Goal: Transaction & Acquisition: Purchase product/service

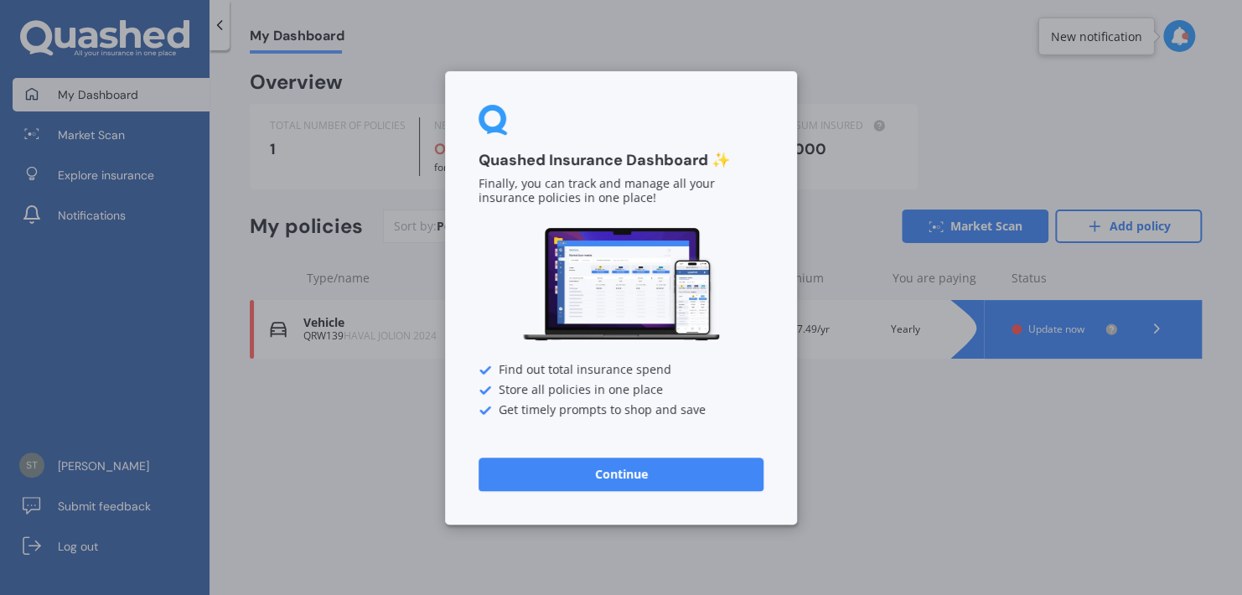
click at [693, 480] on button "Continue" at bounding box center [621, 474] width 285 height 34
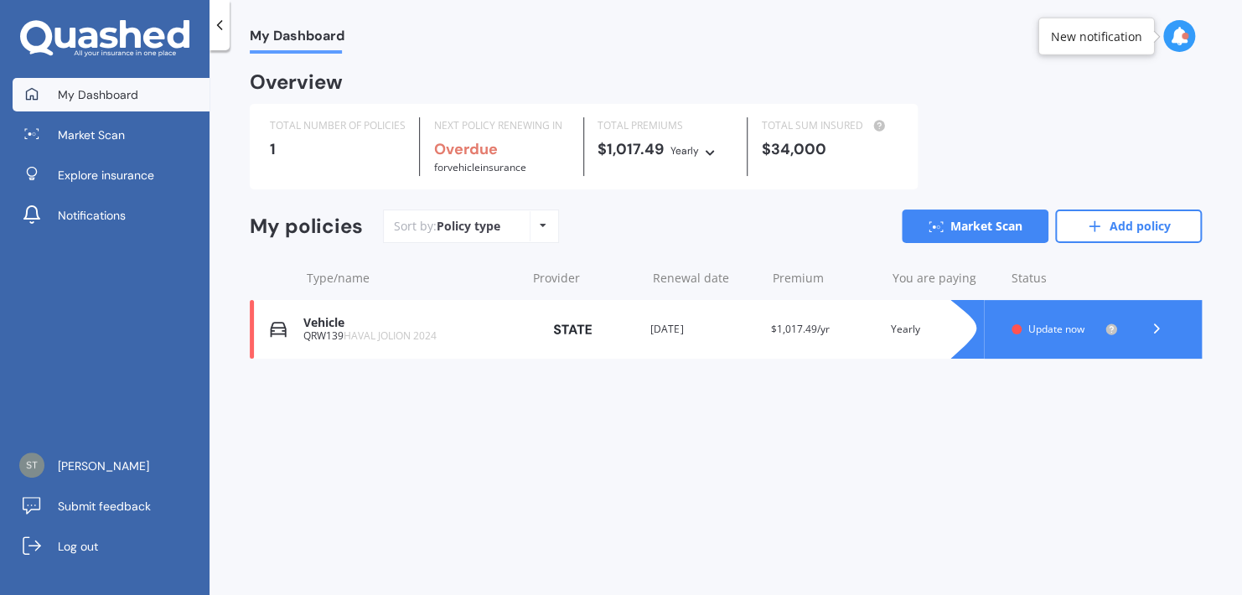
click at [1014, 334] on div at bounding box center [1017, 329] width 10 height 10
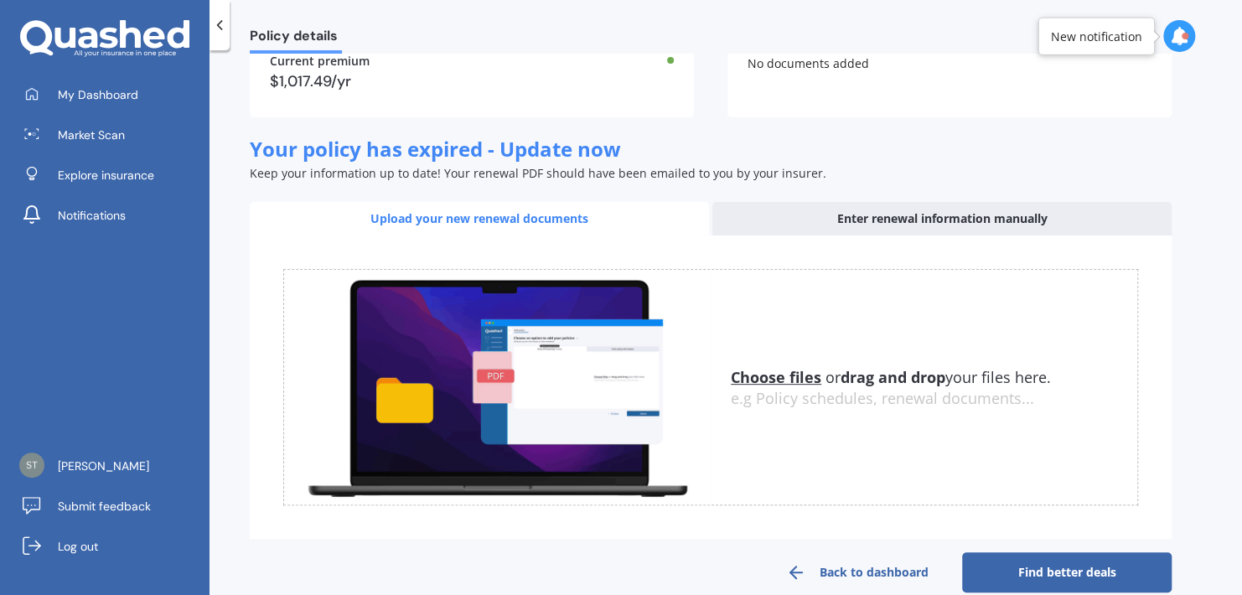
scroll to position [194, 0]
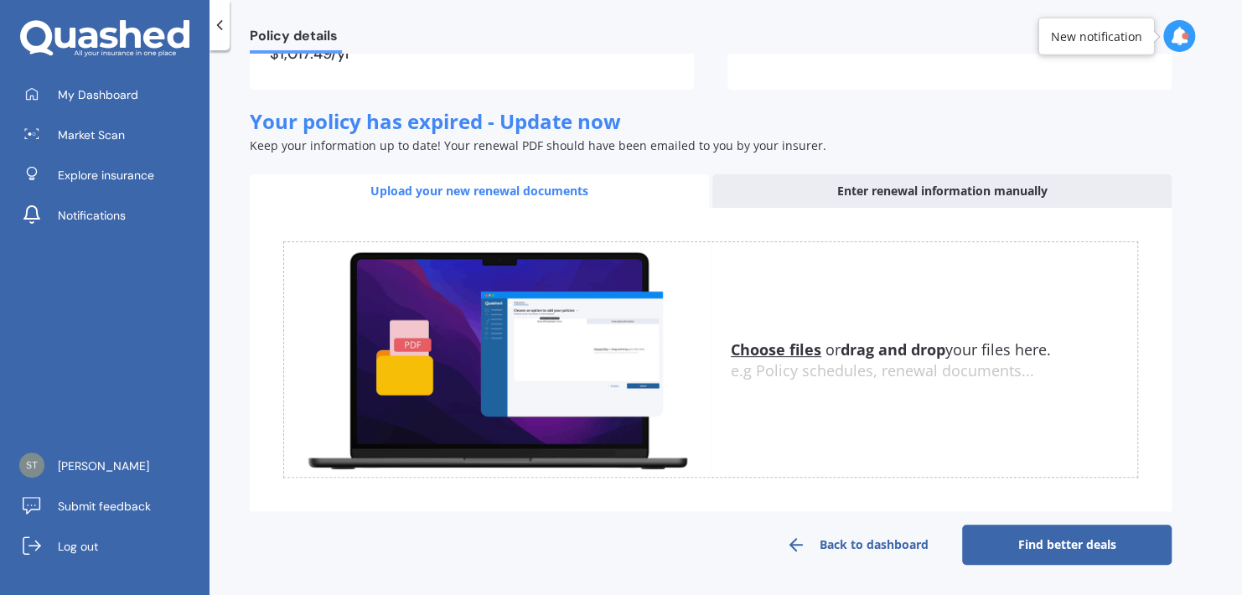
click at [902, 548] on link "Back to dashboard" at bounding box center [858, 545] width 210 height 40
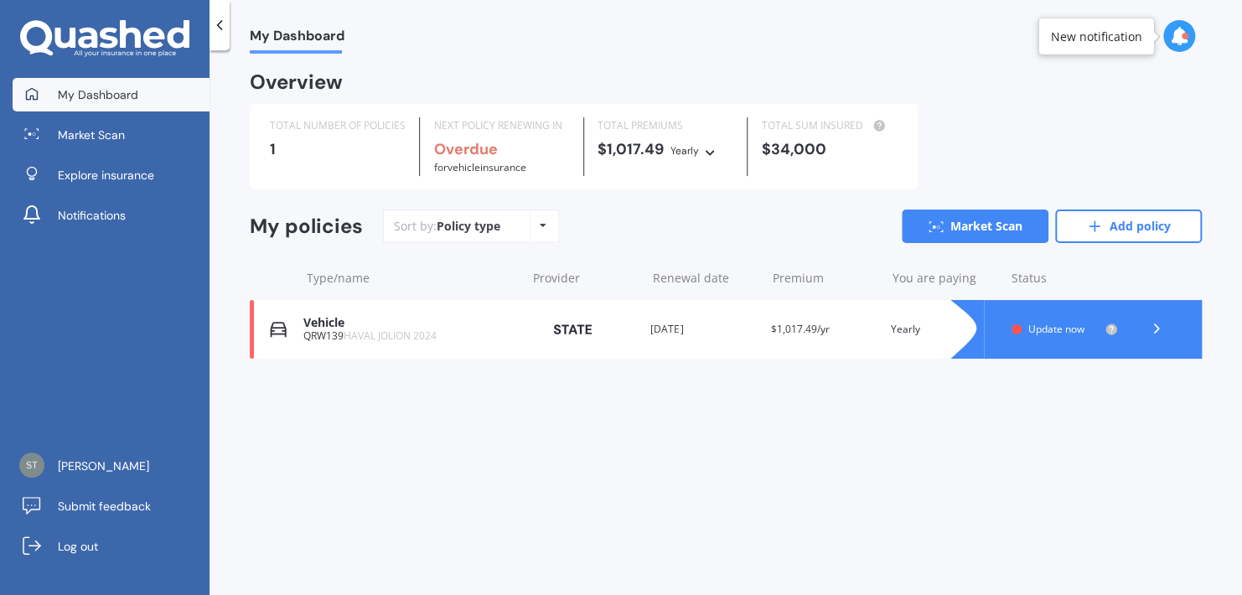
click at [1154, 329] on icon at bounding box center [1156, 328] width 17 height 17
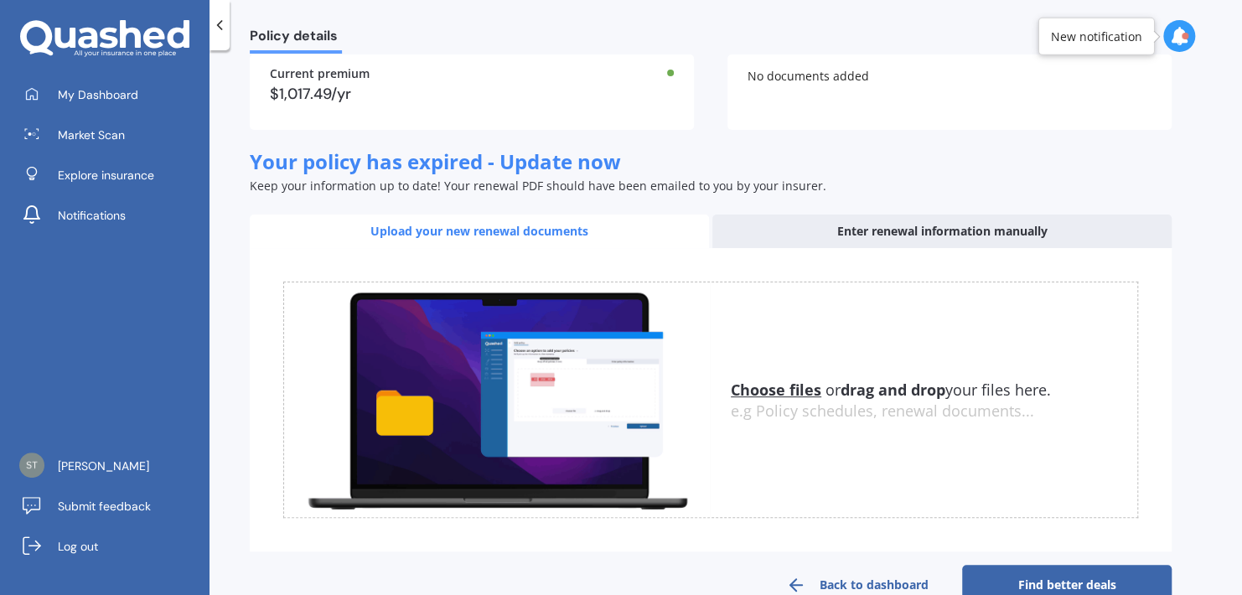
scroll to position [194, 0]
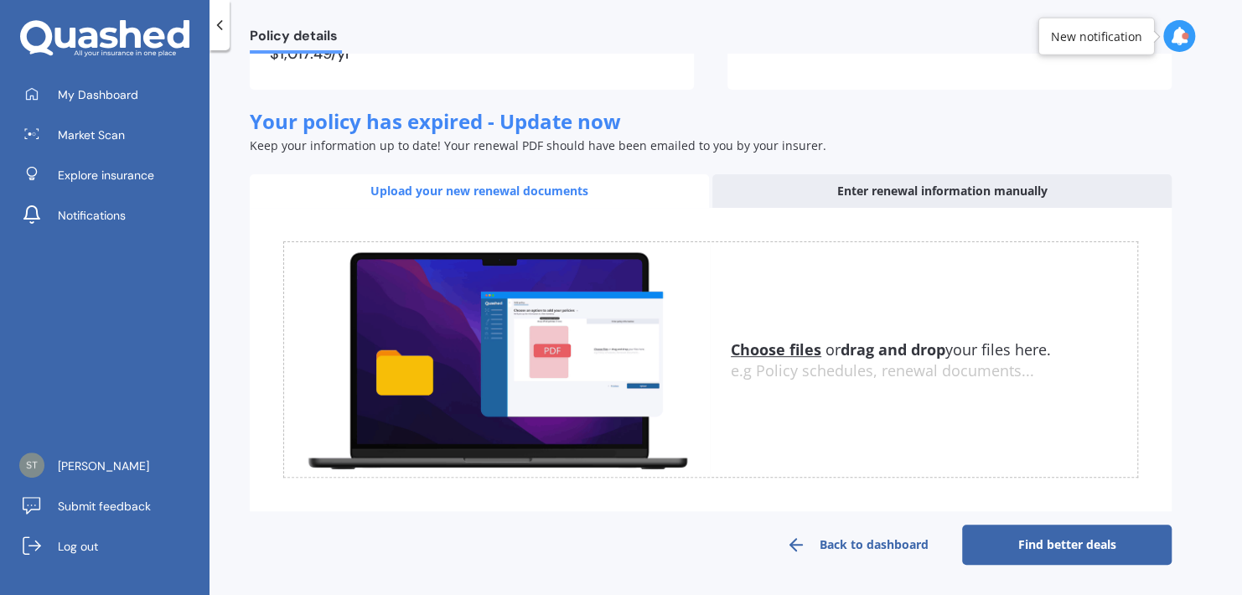
click at [892, 547] on link "Back to dashboard" at bounding box center [858, 545] width 210 height 40
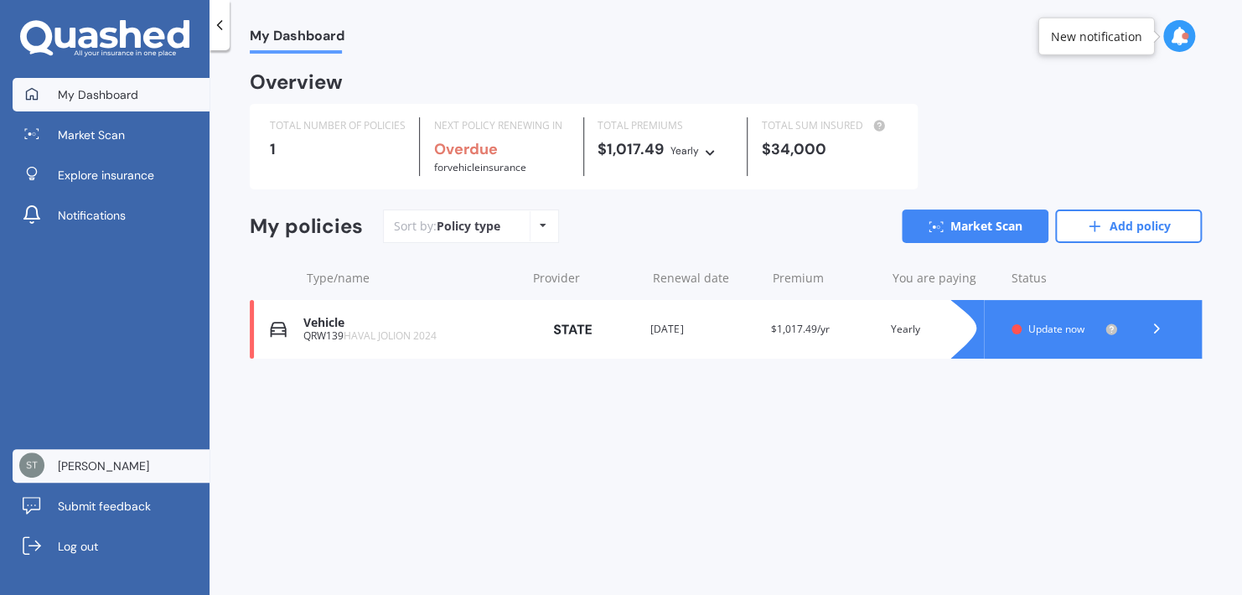
click at [118, 470] on span "[PERSON_NAME]" at bounding box center [103, 466] width 91 height 17
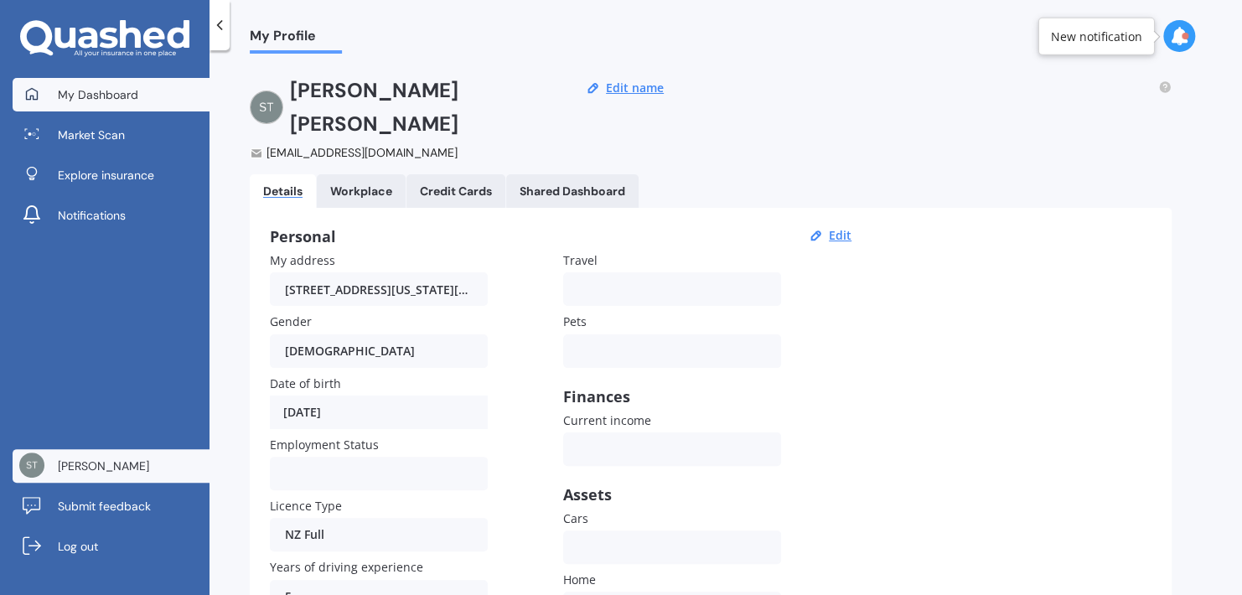
click at [127, 88] on span "My Dashboard" at bounding box center [98, 94] width 80 height 17
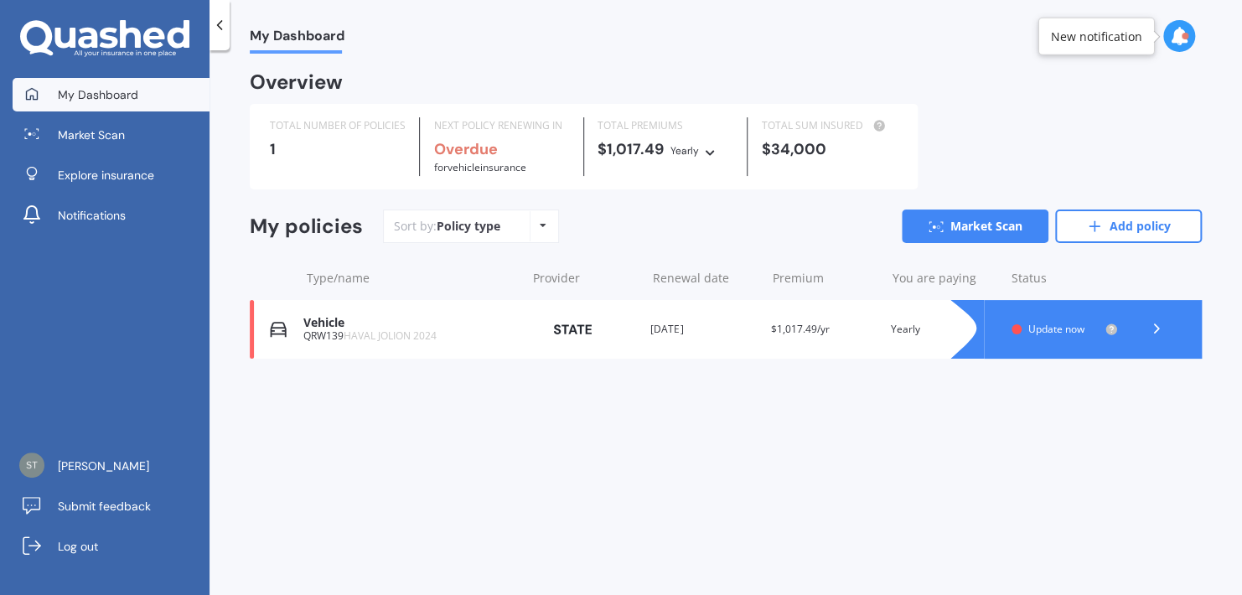
click at [541, 228] on icon at bounding box center [543, 225] width 7 height 10
click at [535, 295] on span "Alphabetical" at bounding box center [516, 293] width 70 height 16
click at [1037, 329] on span "Update now" at bounding box center [1057, 329] width 56 height 14
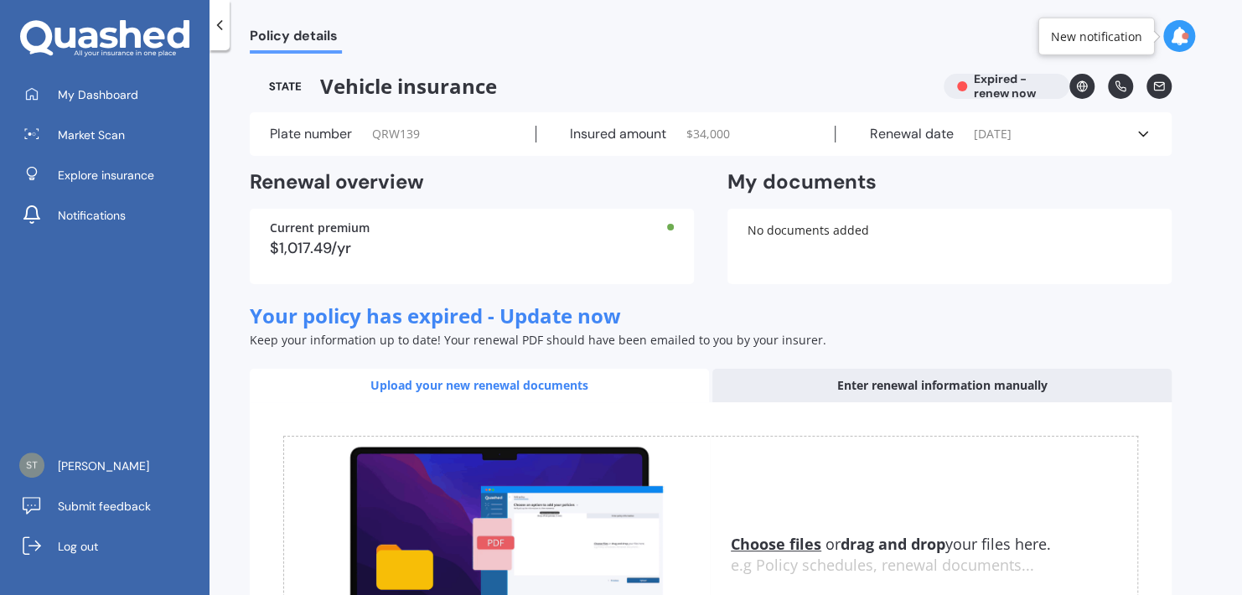
scroll to position [84, 0]
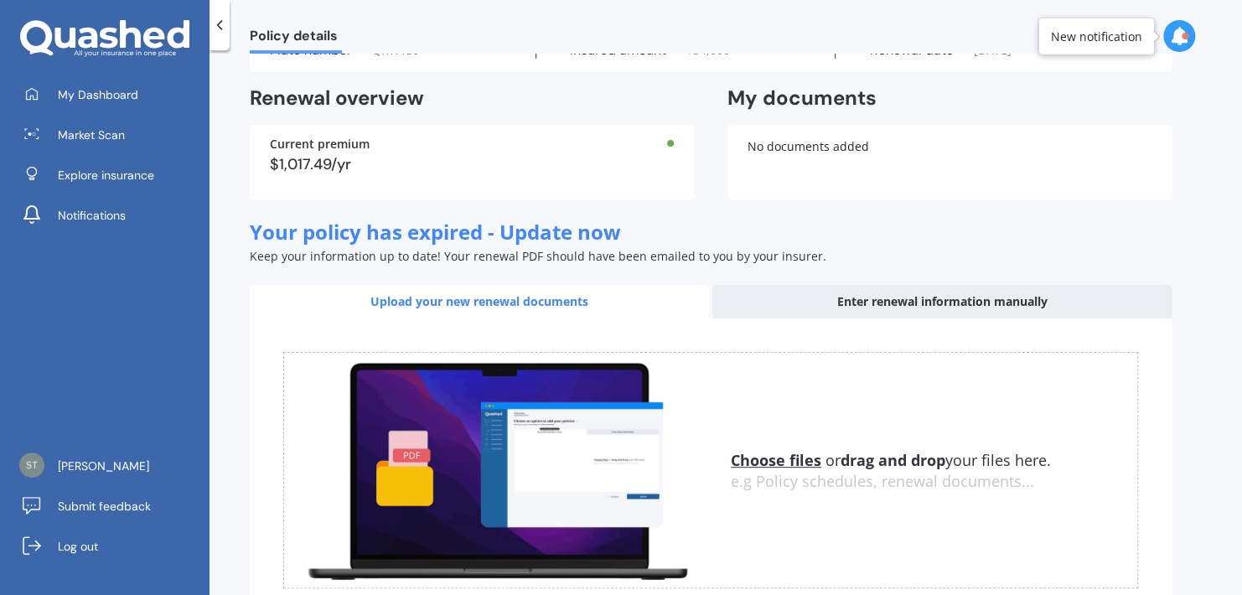
click at [882, 309] on div "Enter renewal information manually" at bounding box center [942, 302] width 459 height 34
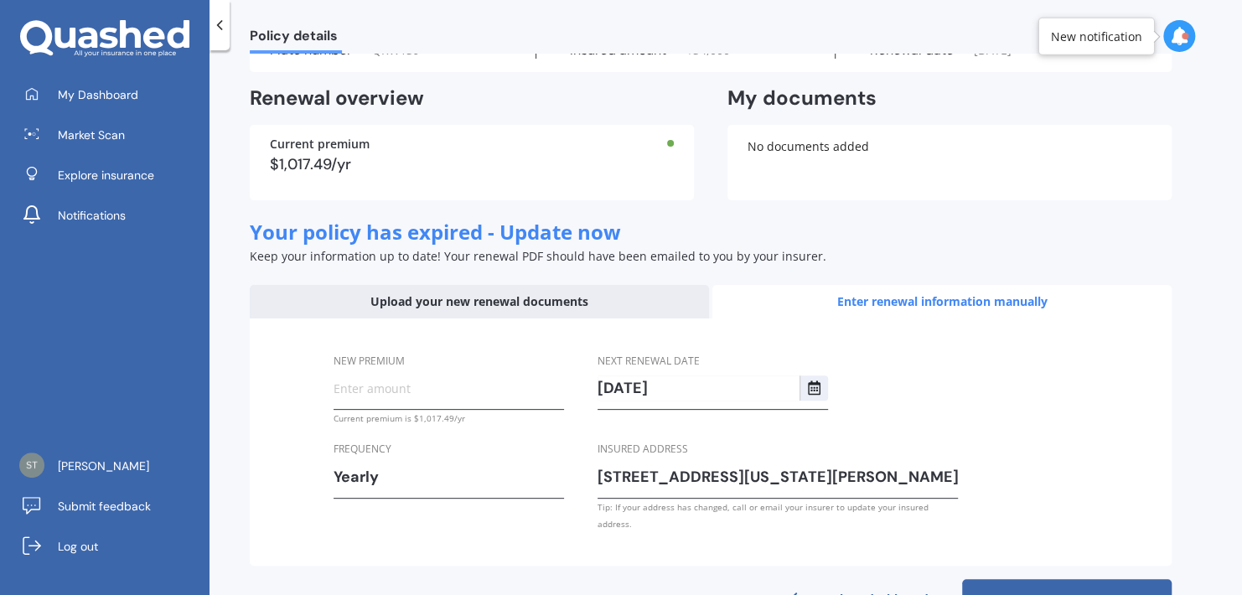
scroll to position [122, 0]
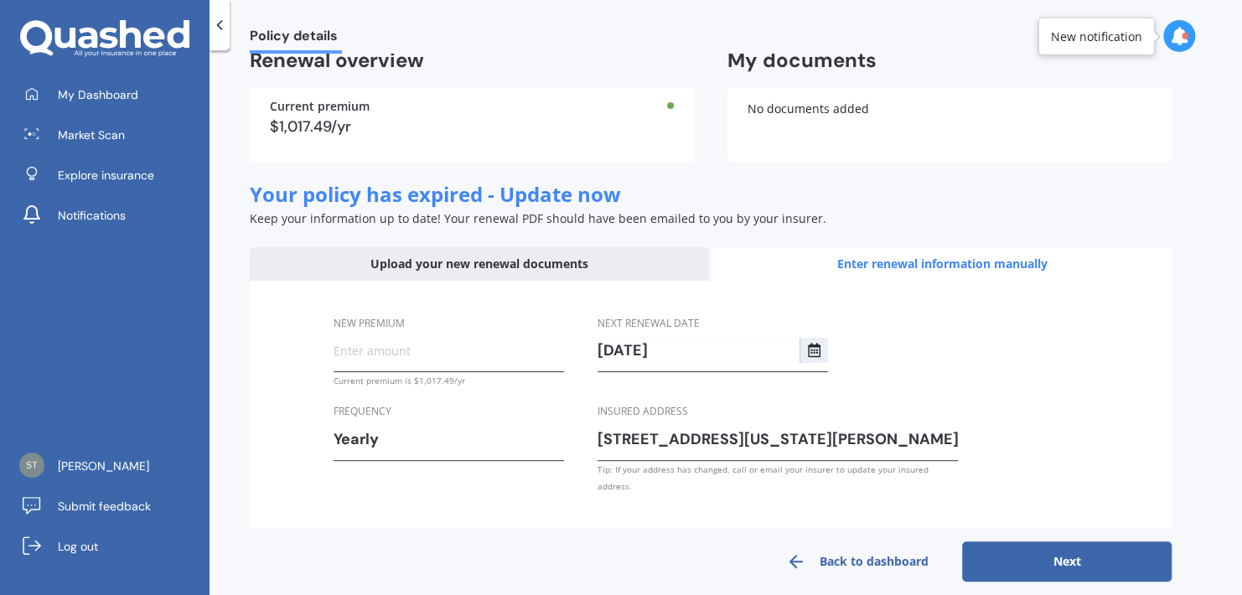
click at [360, 348] on input "New premium" at bounding box center [449, 350] width 231 height 25
click at [608, 269] on div "Upload your new renewal documents" at bounding box center [479, 264] width 459 height 34
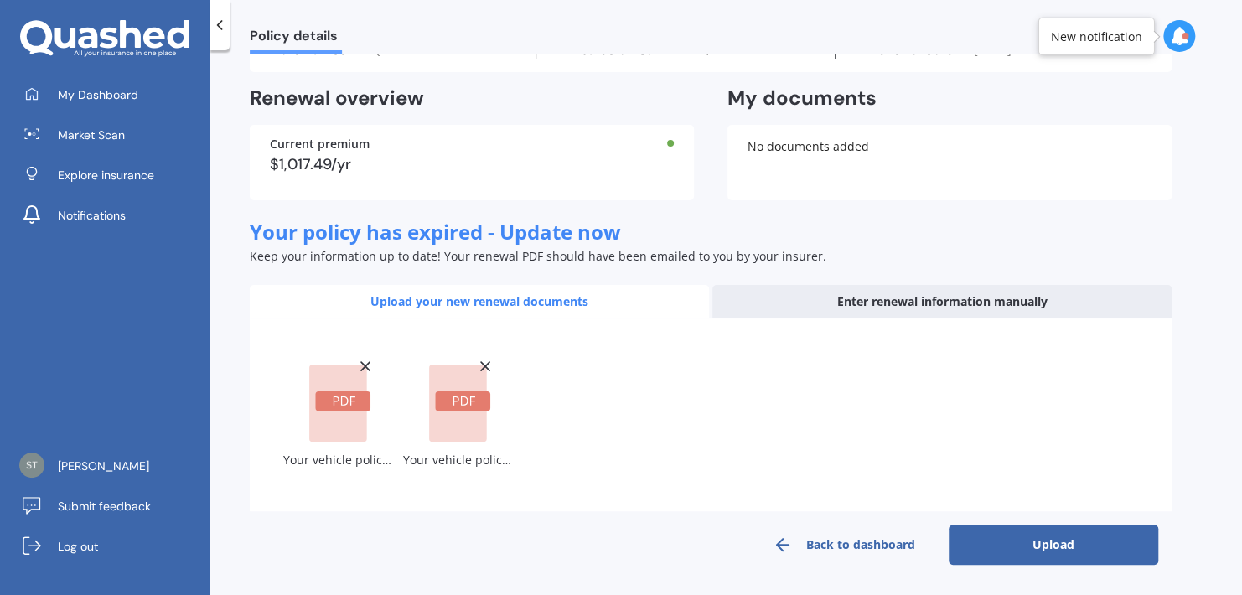
scroll to position [83, 0]
click at [1043, 542] on button "Upload" at bounding box center [1054, 546] width 210 height 40
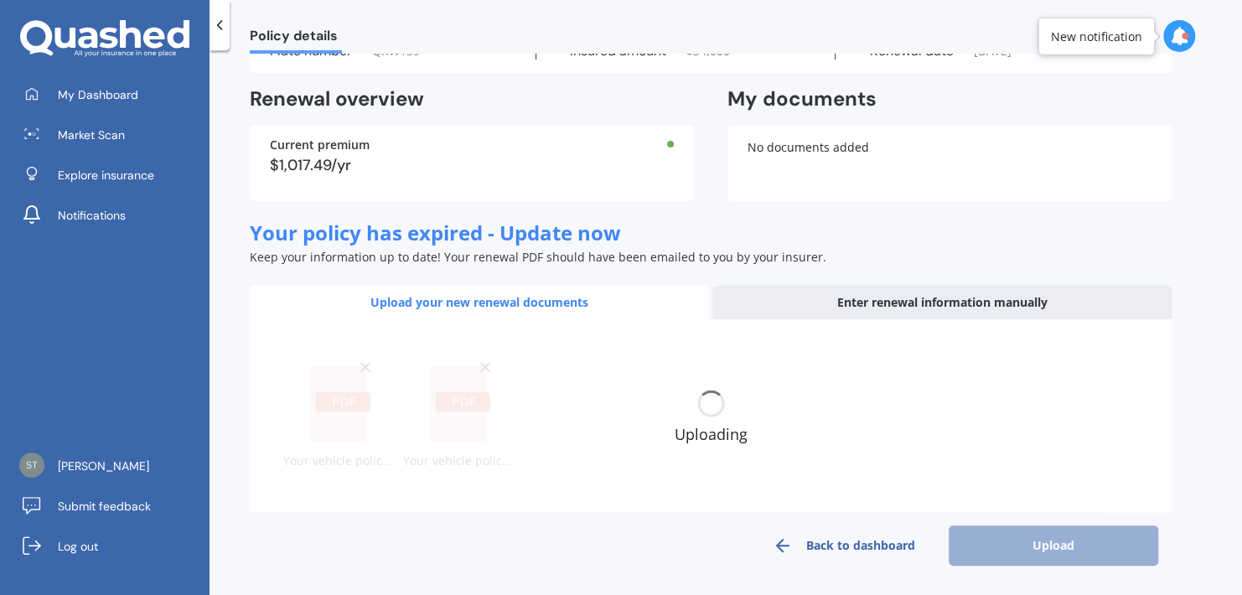
scroll to position [71, 0]
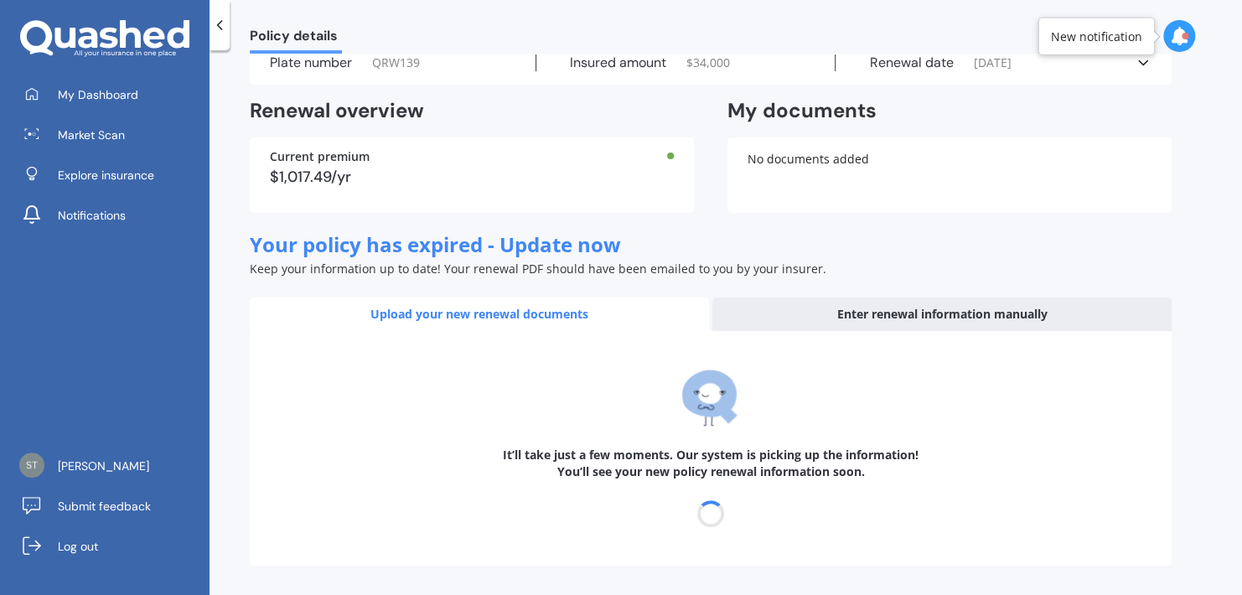
select select "02"
select select "08"
select select "2026"
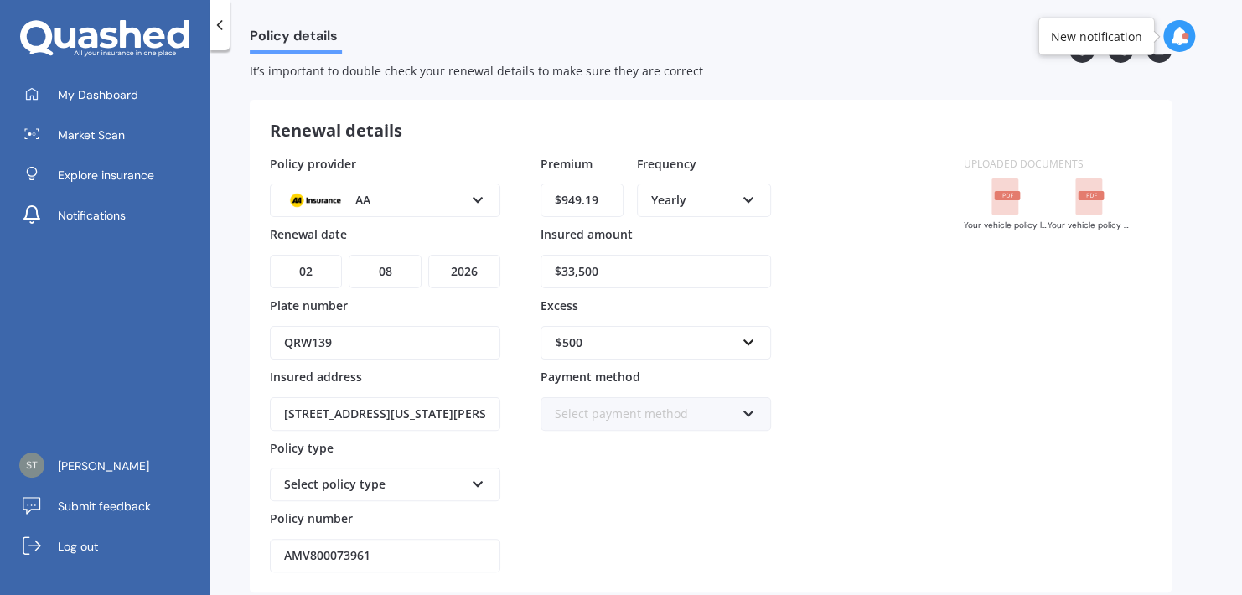
scroll to position [123, 0]
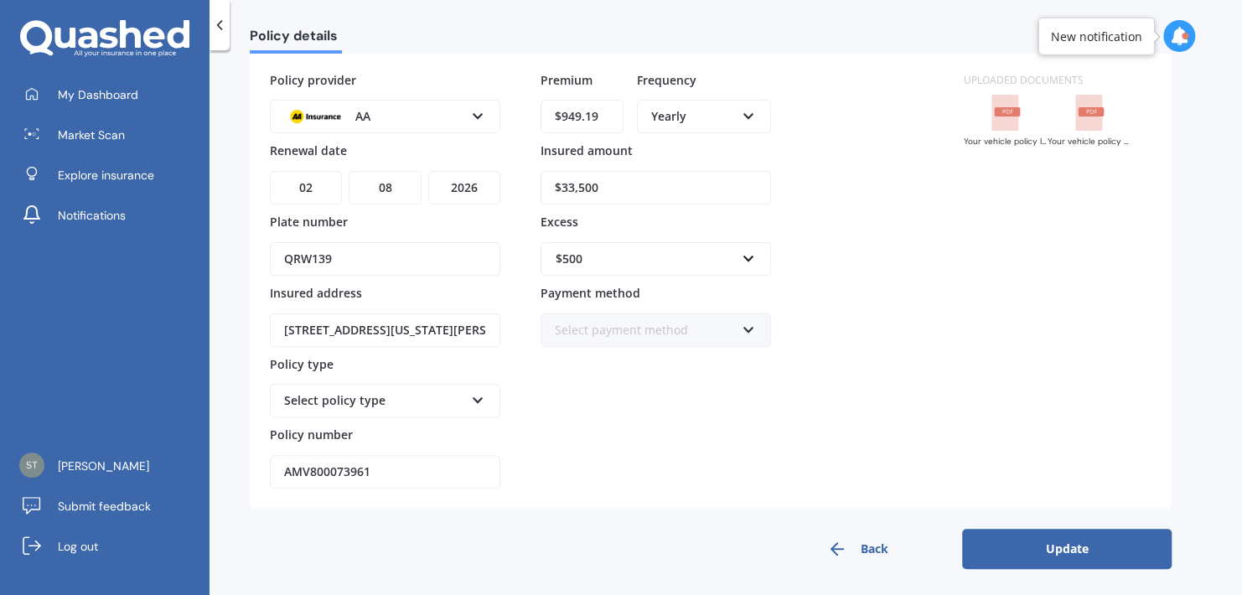
click at [469, 392] on div "Select policy type Comprehensive Third Party, Fire & Theft Third Party" at bounding box center [385, 401] width 231 height 34
click at [373, 424] on div "Comprehensive" at bounding box center [385, 432] width 227 height 30
click at [749, 327] on icon at bounding box center [749, 327] width 14 height 12
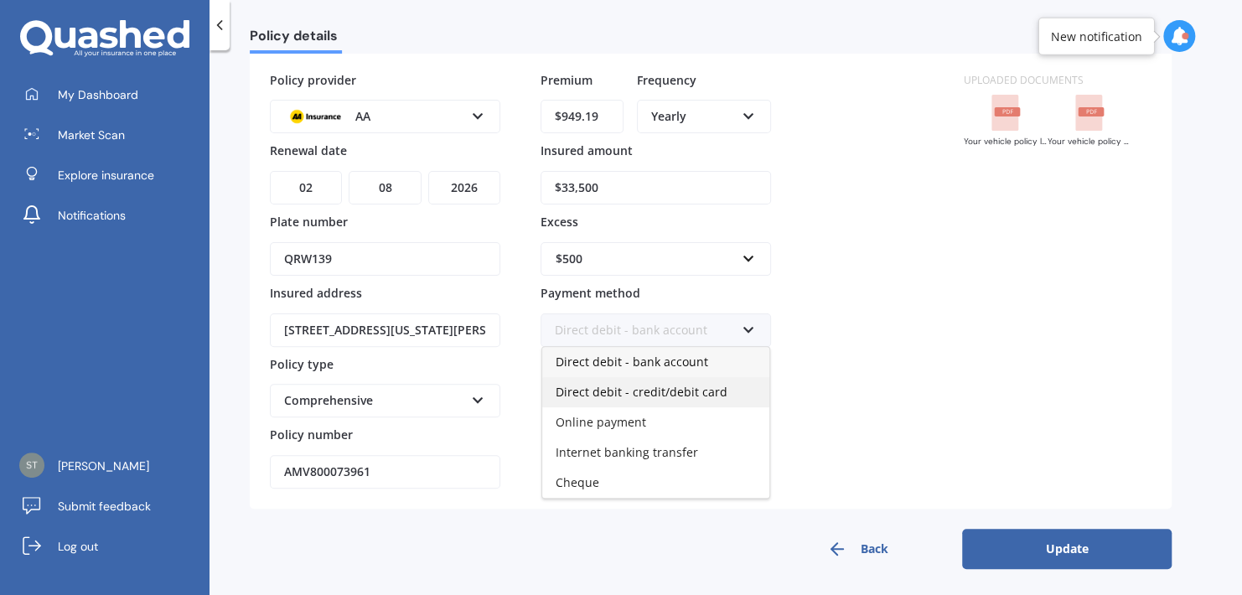
click at [713, 384] on span "Direct debit - credit/debit card" at bounding box center [642, 392] width 172 height 16
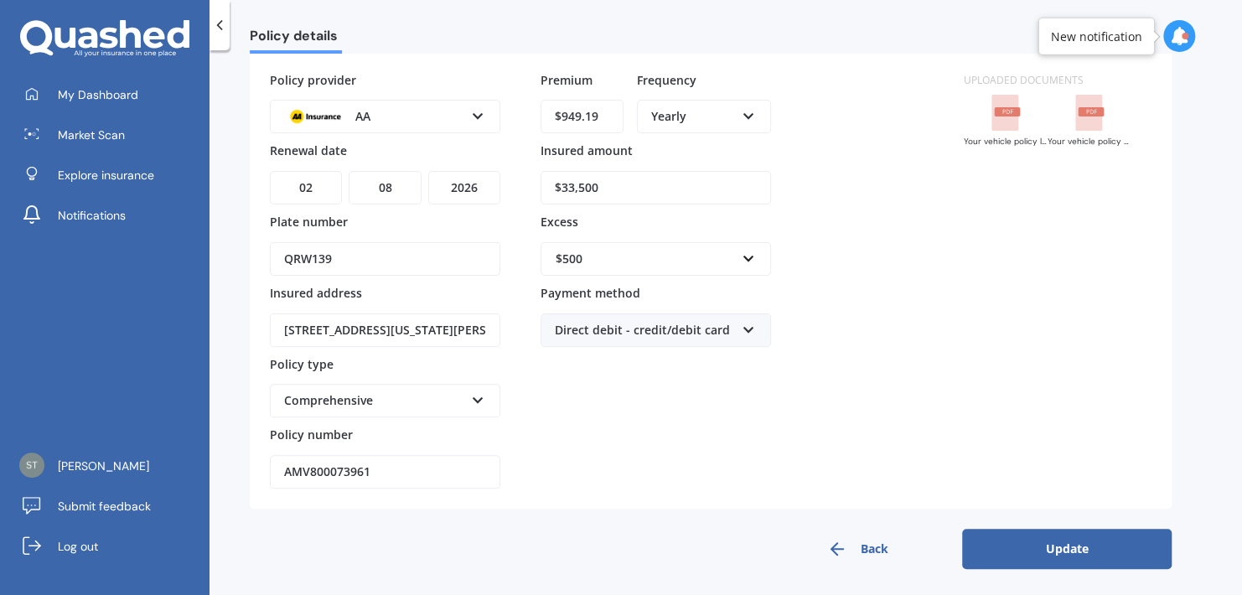
click at [1057, 536] on button "Update" at bounding box center [1067, 549] width 210 height 40
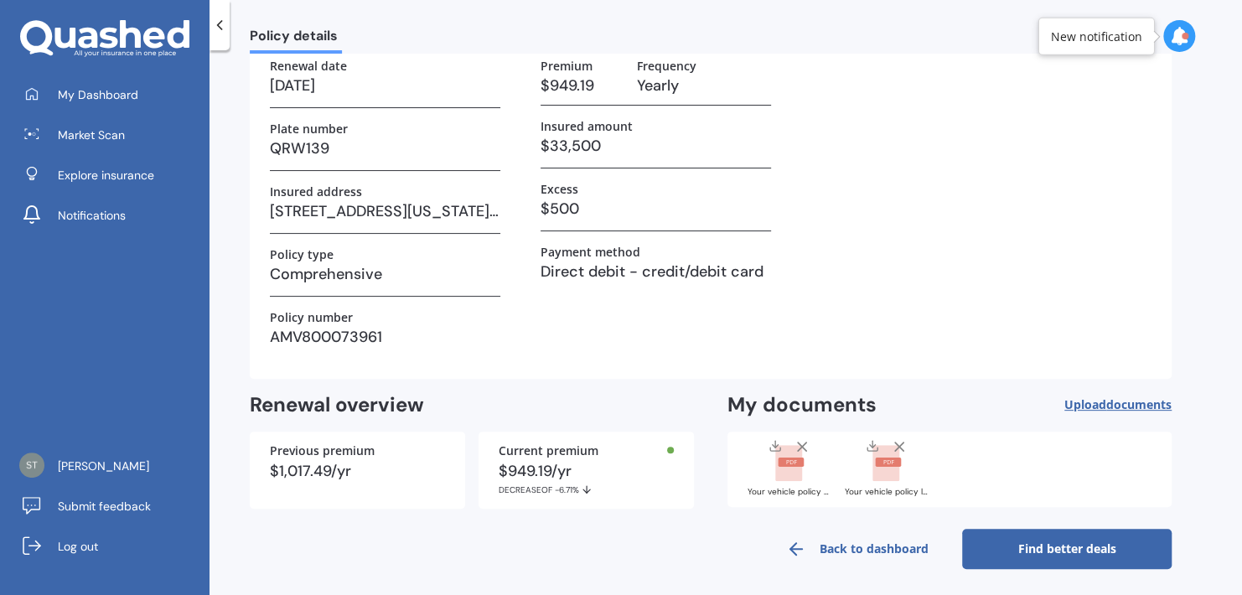
scroll to position [111, 0]
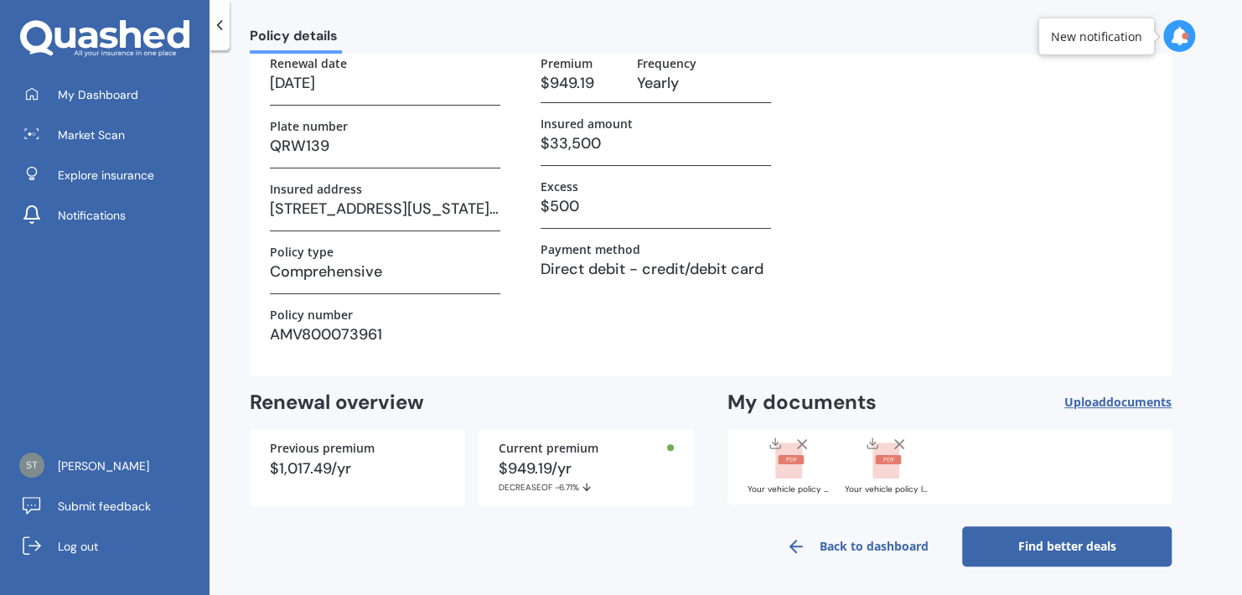
click at [875, 548] on link "Back to dashboard" at bounding box center [858, 546] width 210 height 40
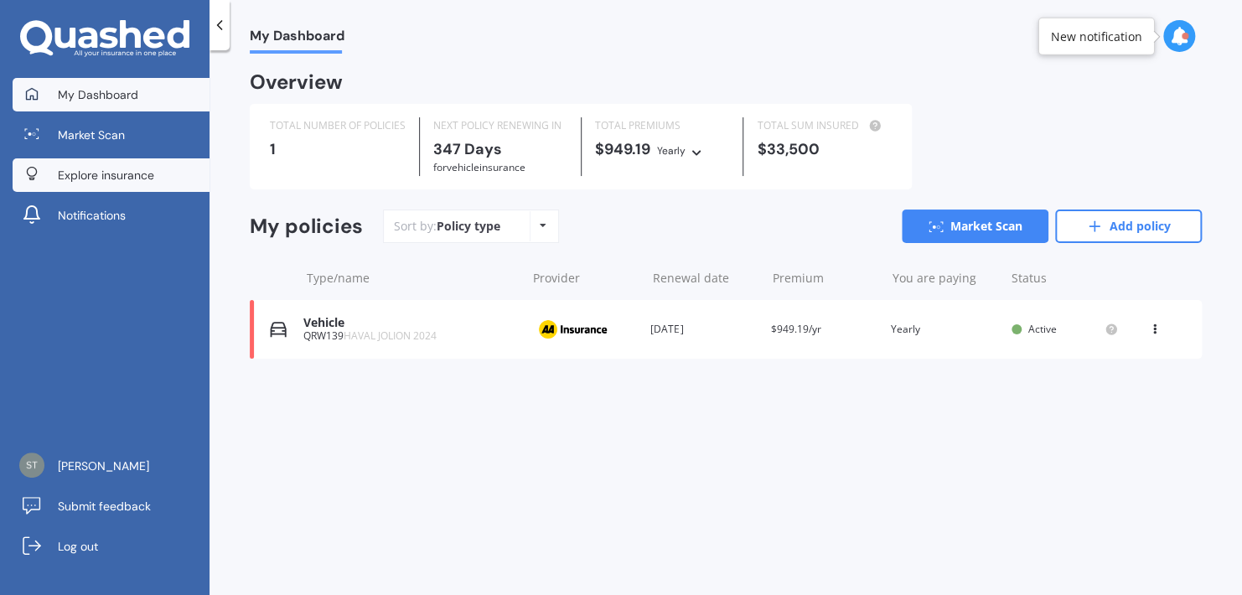
click at [102, 175] on span "Explore insurance" at bounding box center [106, 175] width 96 height 17
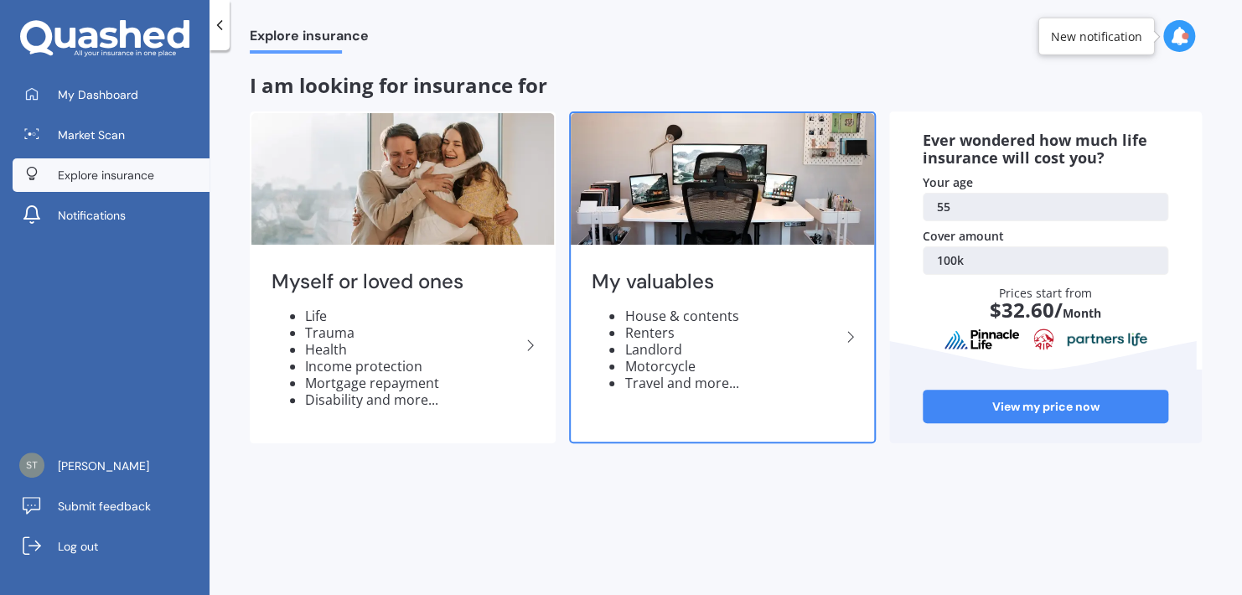
click at [849, 333] on polyline at bounding box center [850, 337] width 5 height 10
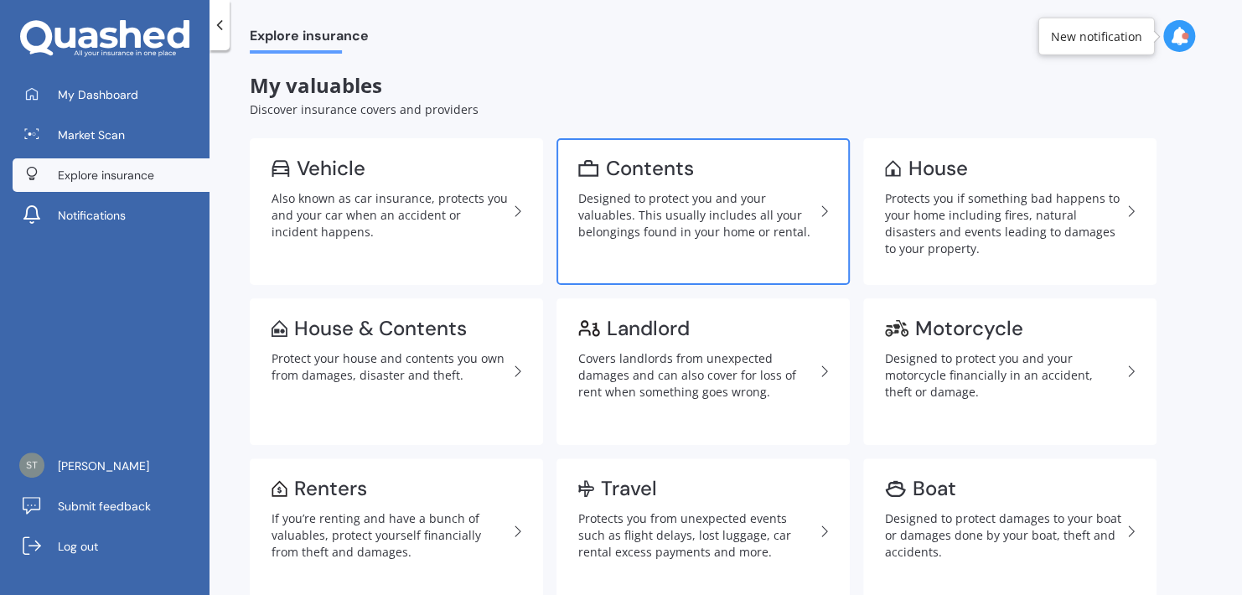
click at [639, 168] on div "Contents" at bounding box center [650, 168] width 88 height 17
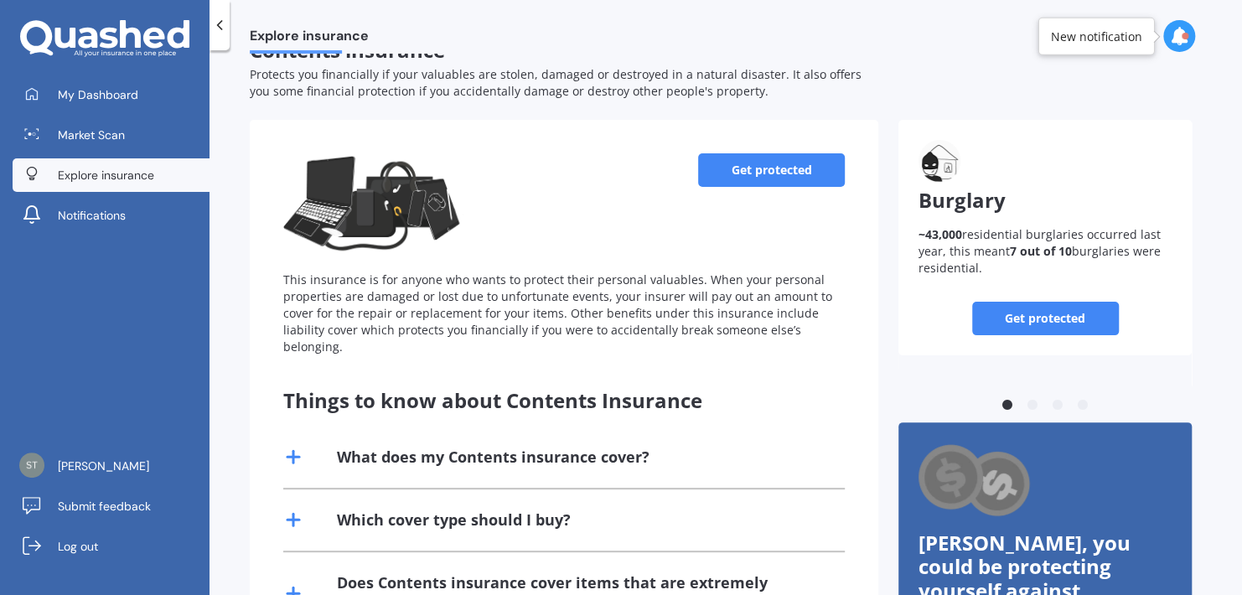
scroll to position [16, 0]
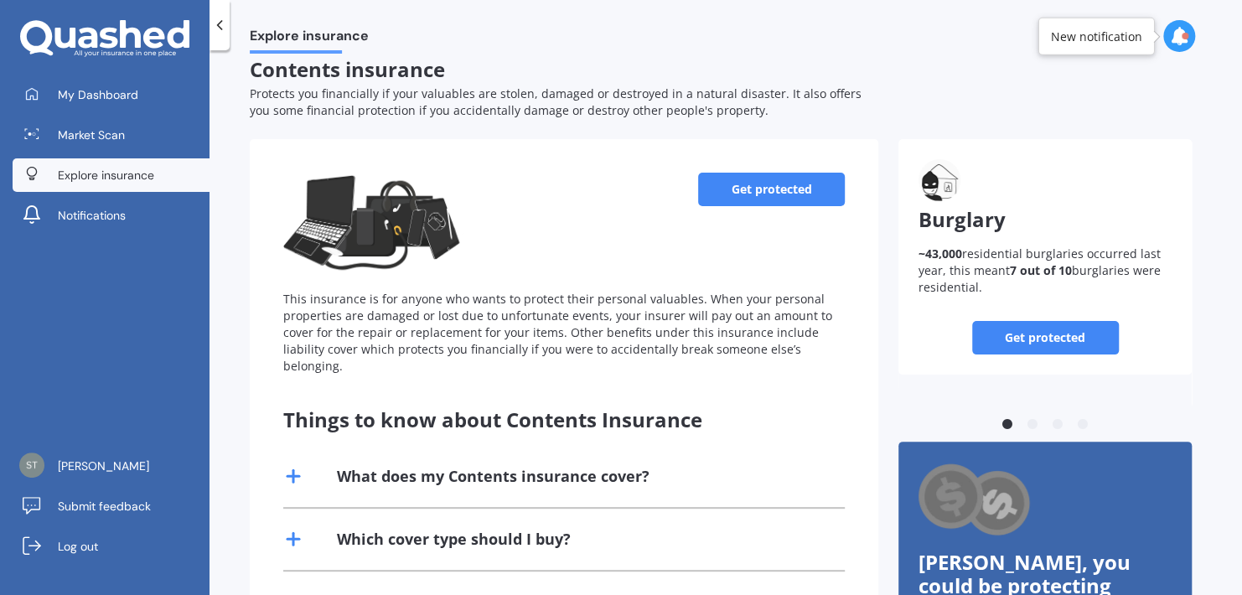
click at [807, 195] on link "Get protected" at bounding box center [771, 190] width 147 height 34
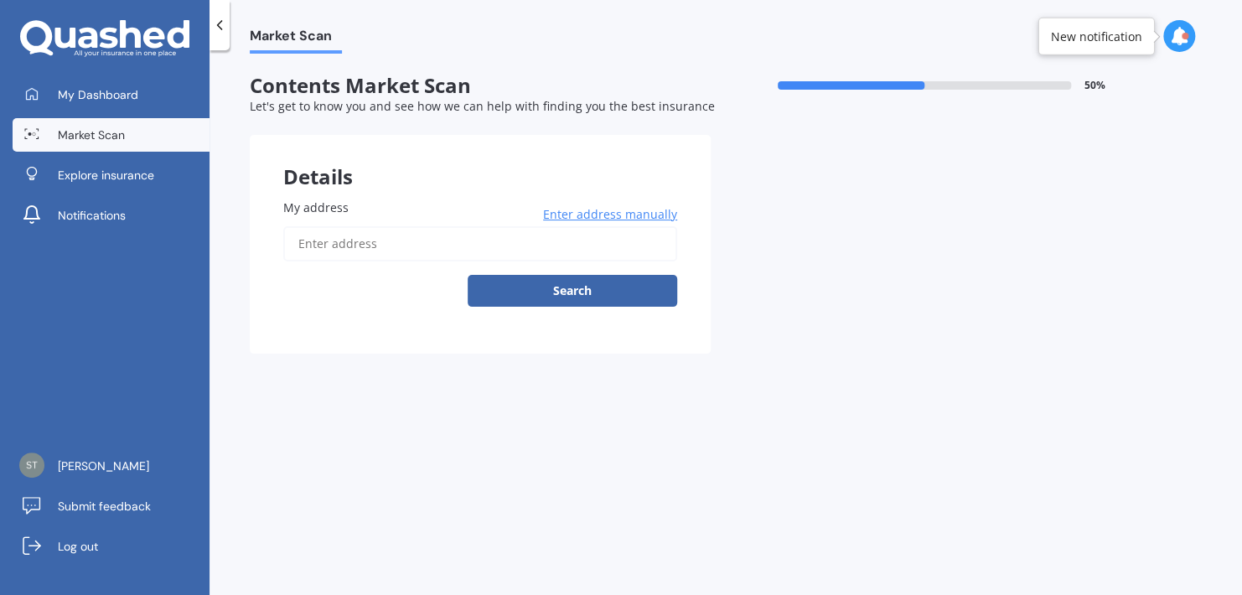
click at [315, 241] on input "My address" at bounding box center [480, 243] width 394 height 35
type input "[STREET_ADDRESS][US_STATE][PERSON_NAME]"
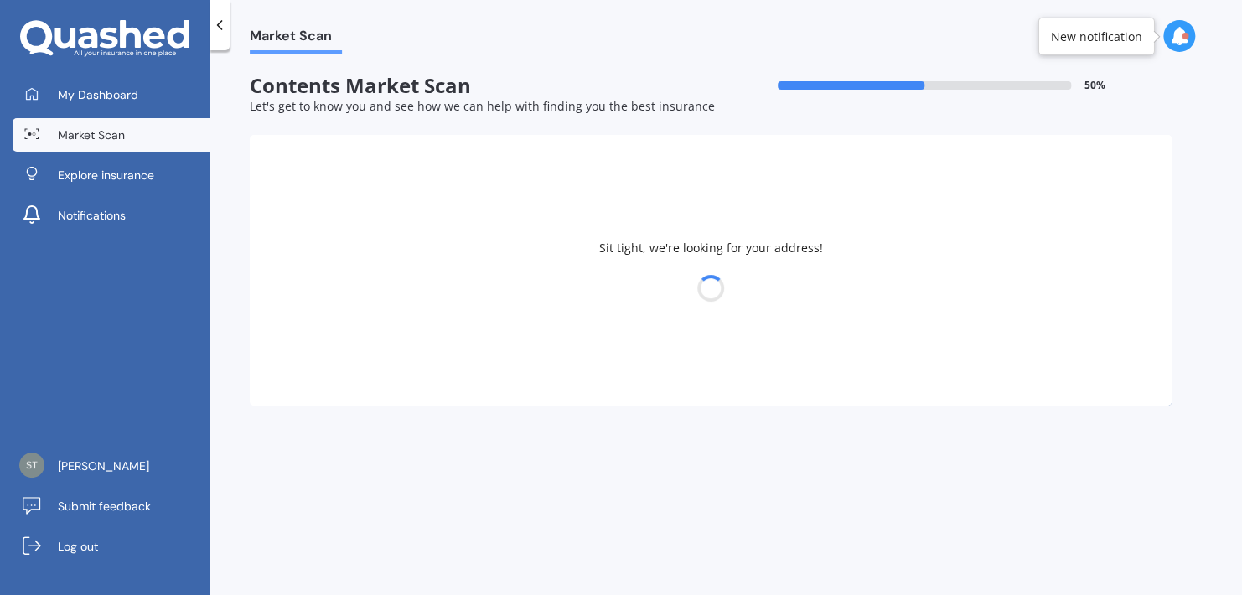
select select "15"
select select "06"
select select "1970"
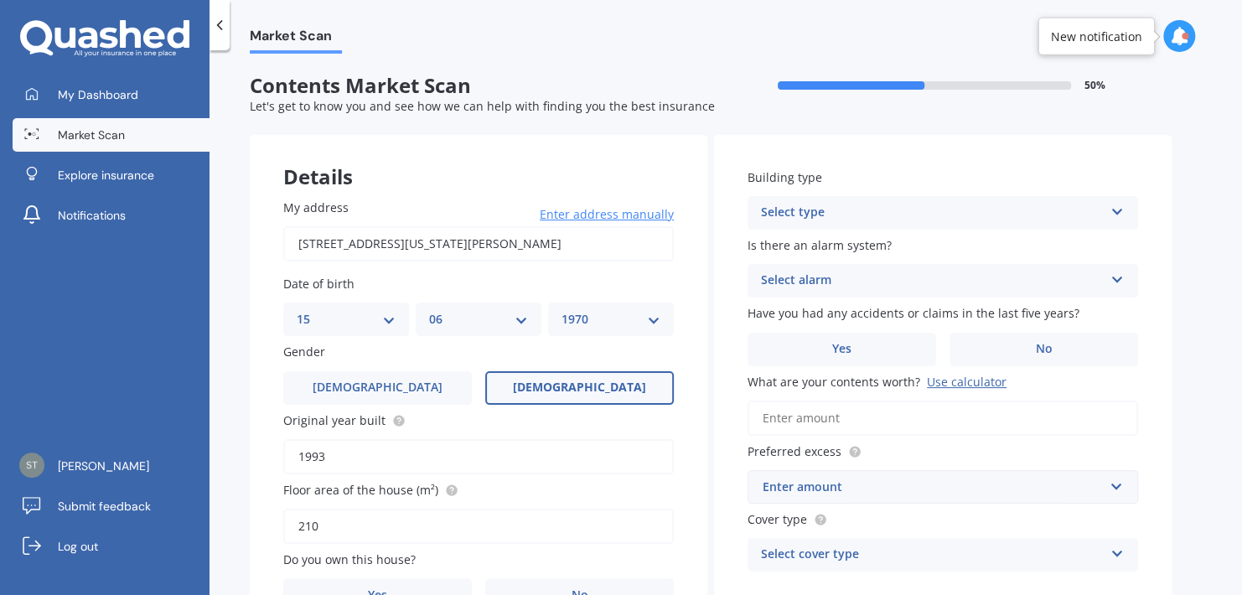
click at [1110, 210] on icon at bounding box center [1117, 209] width 14 height 12
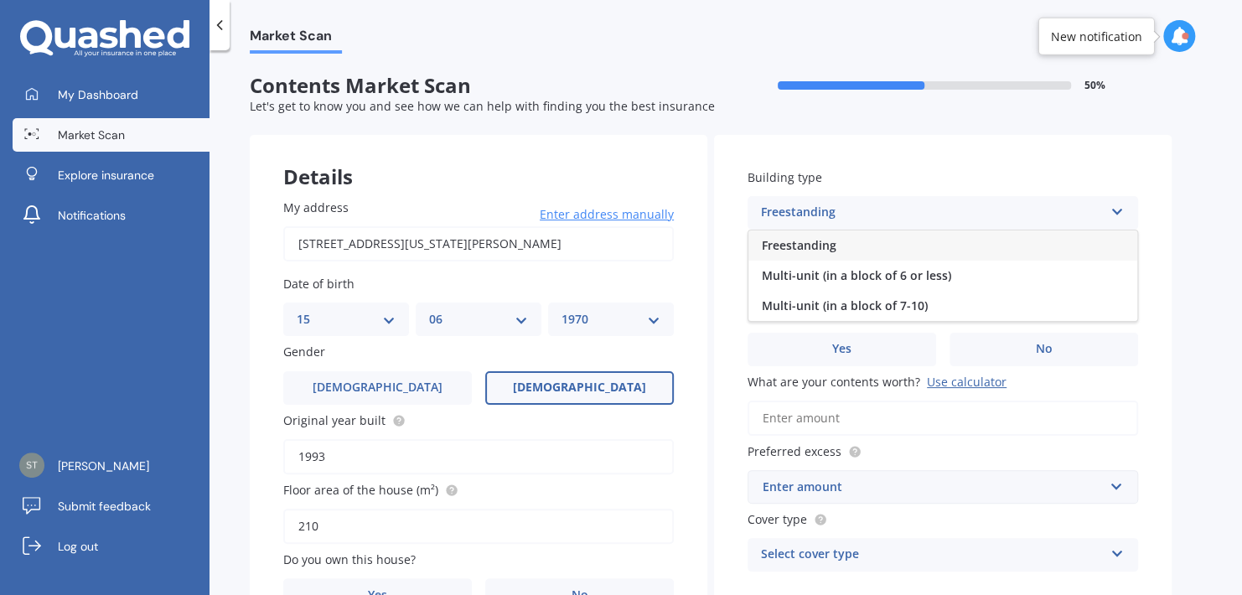
click at [841, 245] on div "Freestanding" at bounding box center [943, 246] width 389 height 30
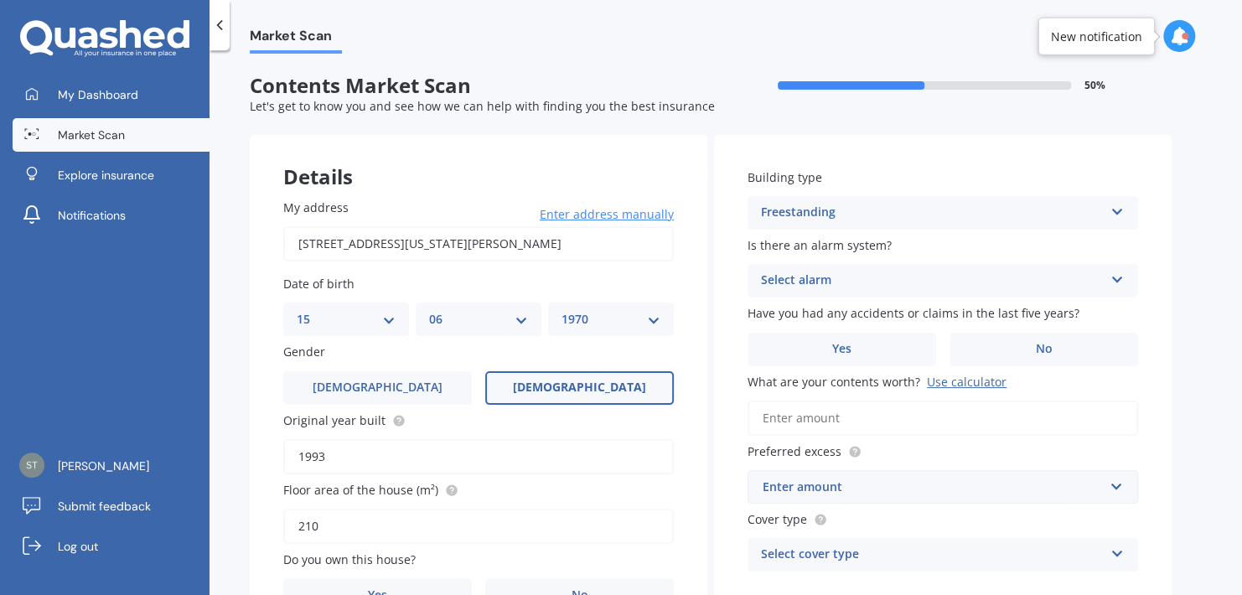
click at [1115, 283] on icon at bounding box center [1117, 277] width 14 height 12
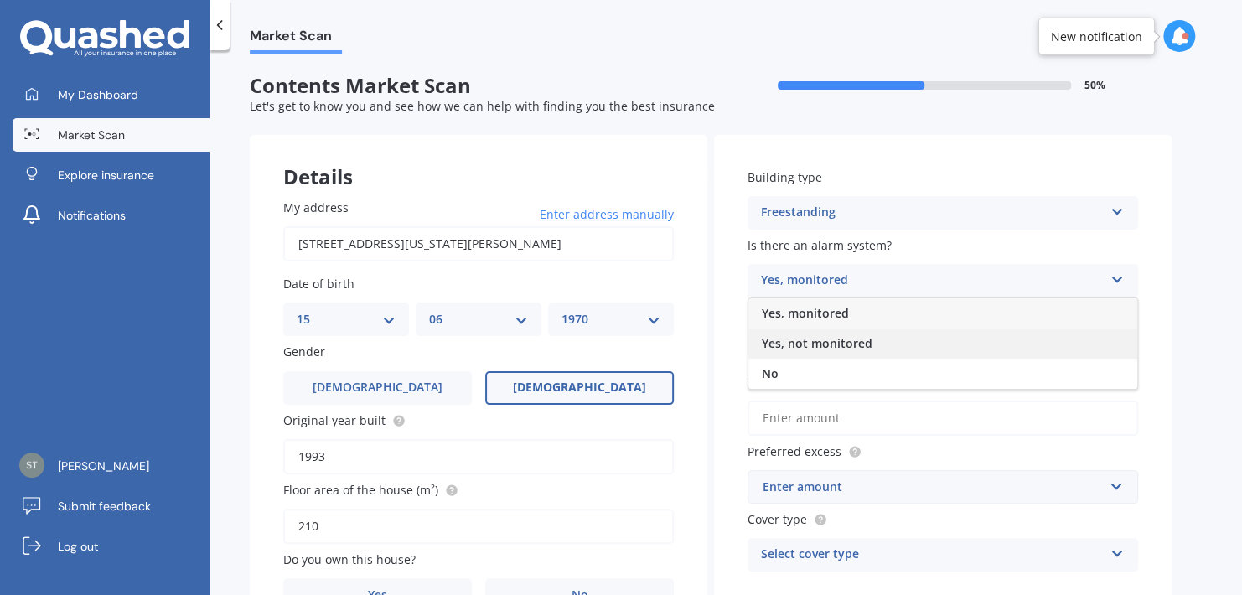
click at [841, 343] on span "Yes, not monitored" at bounding box center [817, 343] width 111 height 16
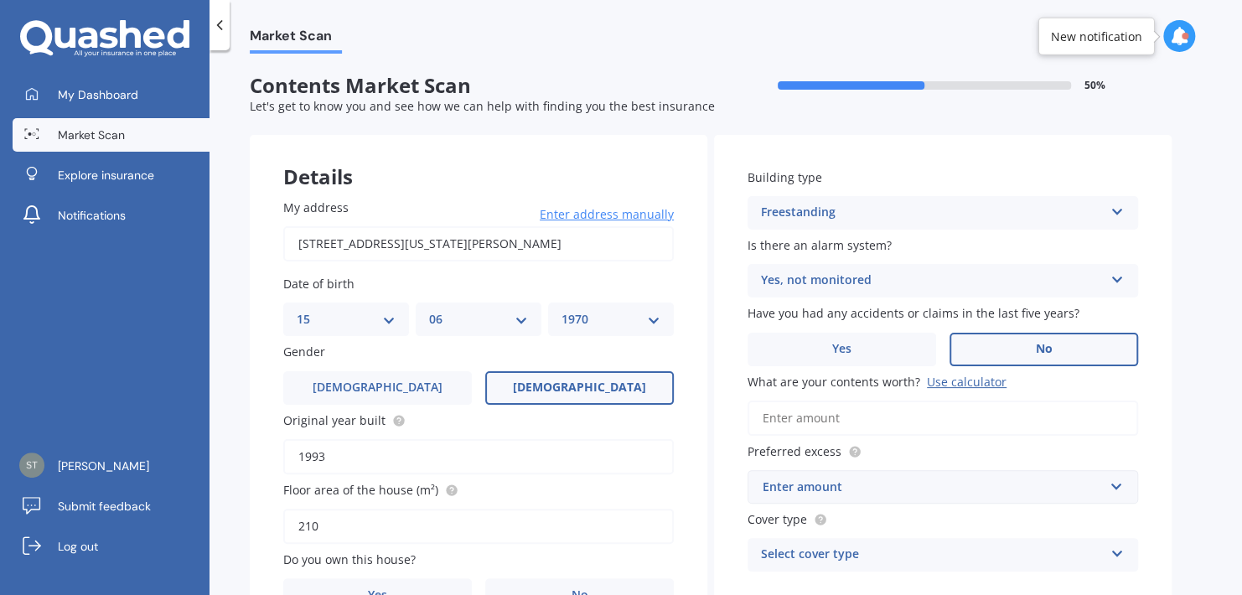
click at [994, 348] on label "No" at bounding box center [1044, 350] width 189 height 34
click at [0, 0] on input "No" at bounding box center [0, 0] width 0 height 0
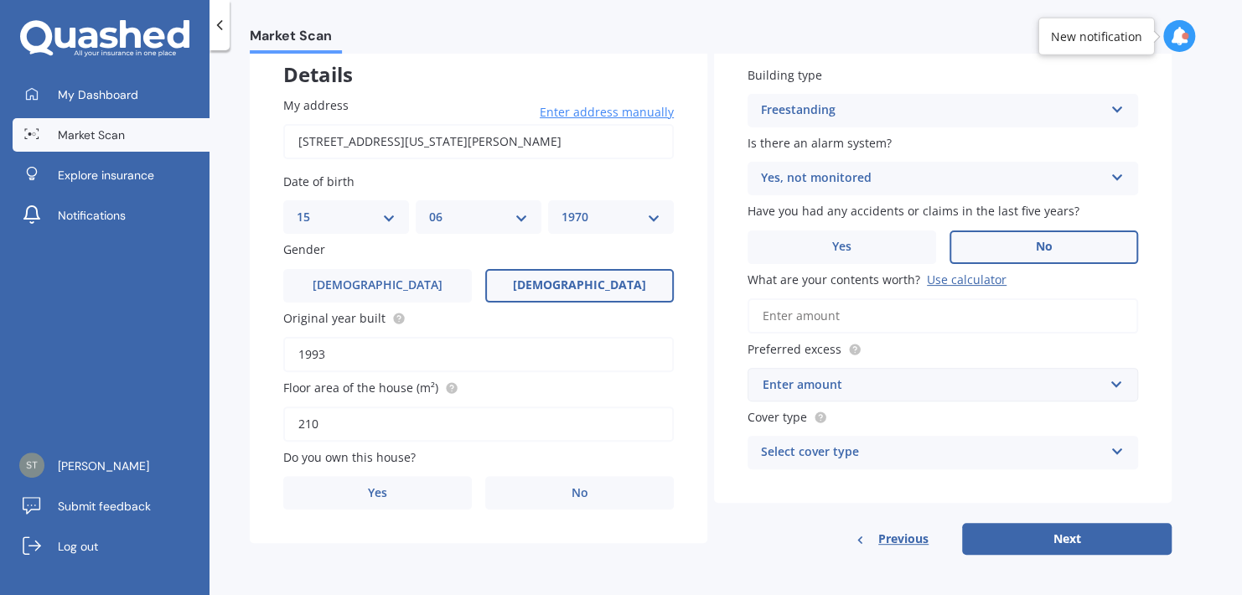
scroll to position [106, 0]
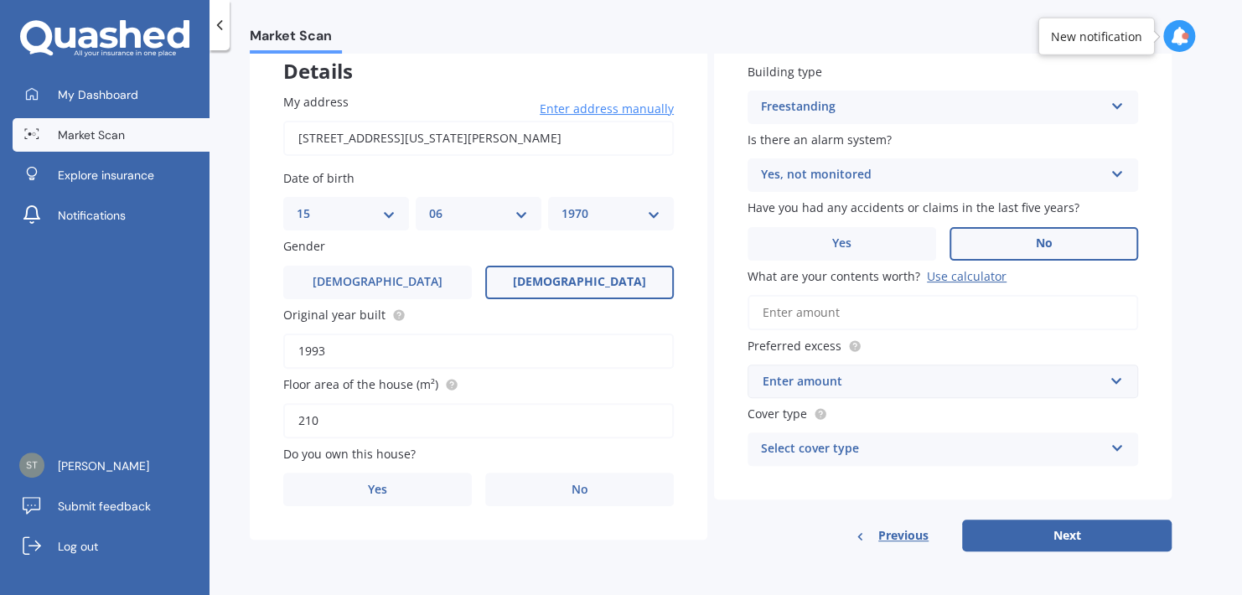
click at [849, 310] on input "What are your contents worth? Use calculator" at bounding box center [943, 312] width 391 height 35
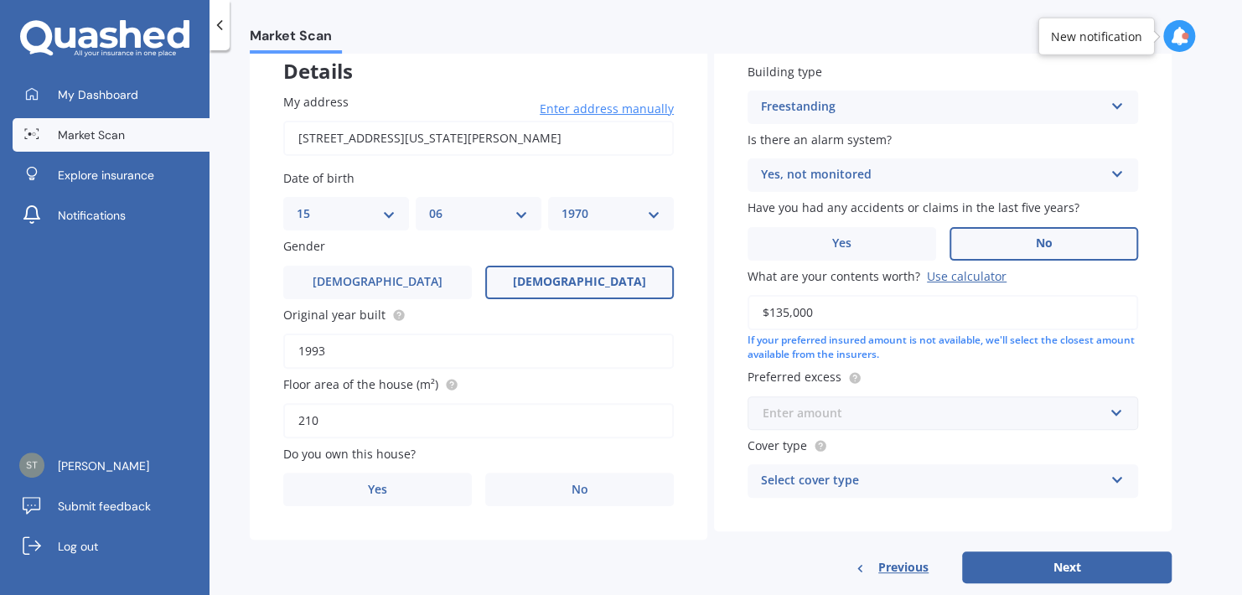
click at [1114, 421] on input "text" at bounding box center [937, 413] width 376 height 32
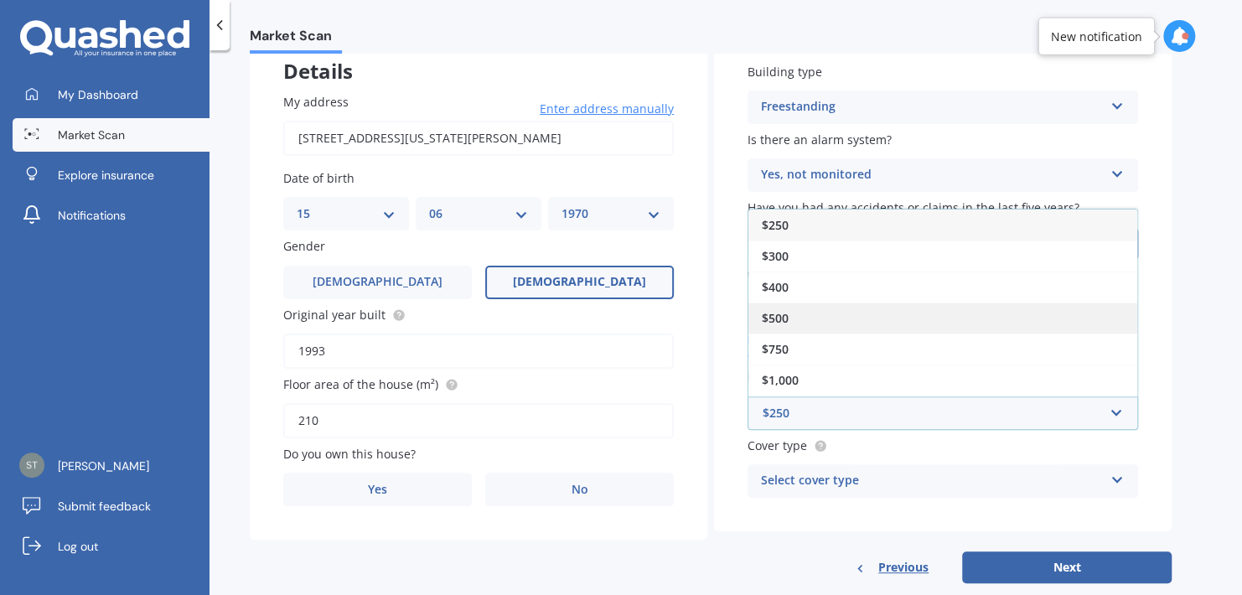
click at [791, 320] on div "$500" at bounding box center [943, 318] width 389 height 31
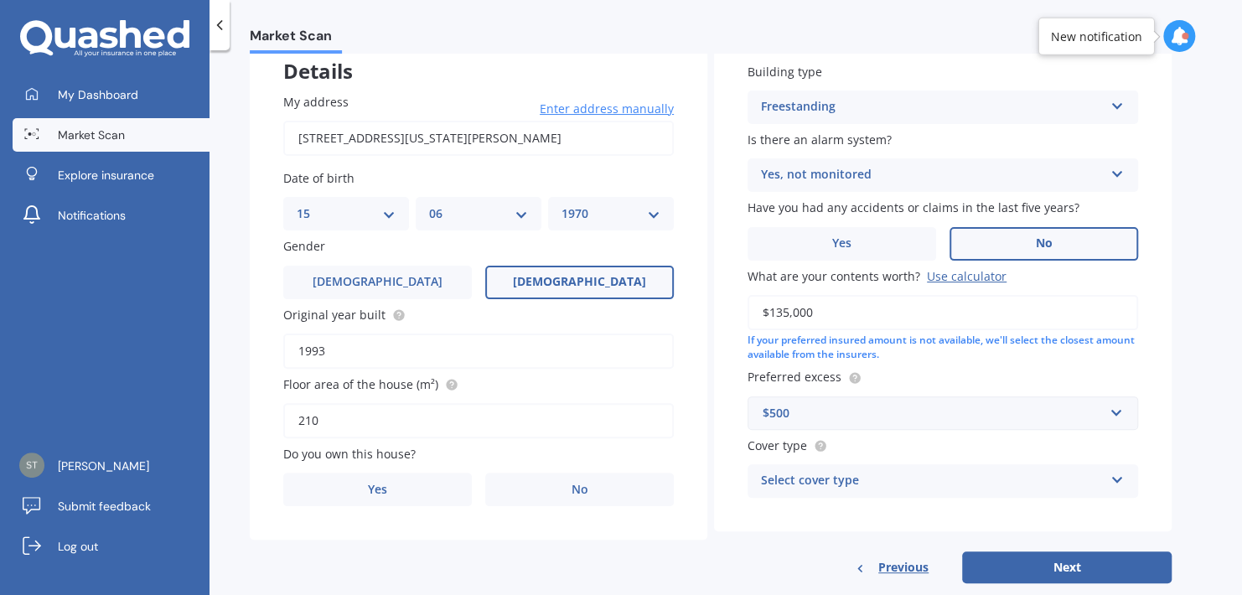
scroll to position [137, 0]
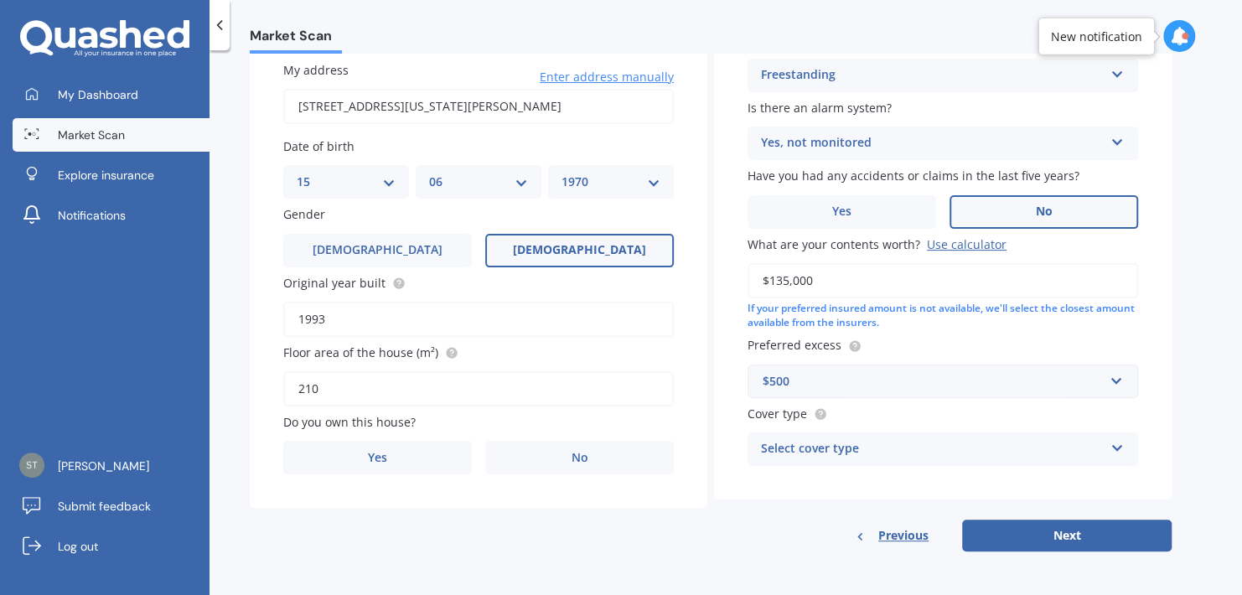
click at [1113, 444] on icon at bounding box center [1117, 445] width 14 height 12
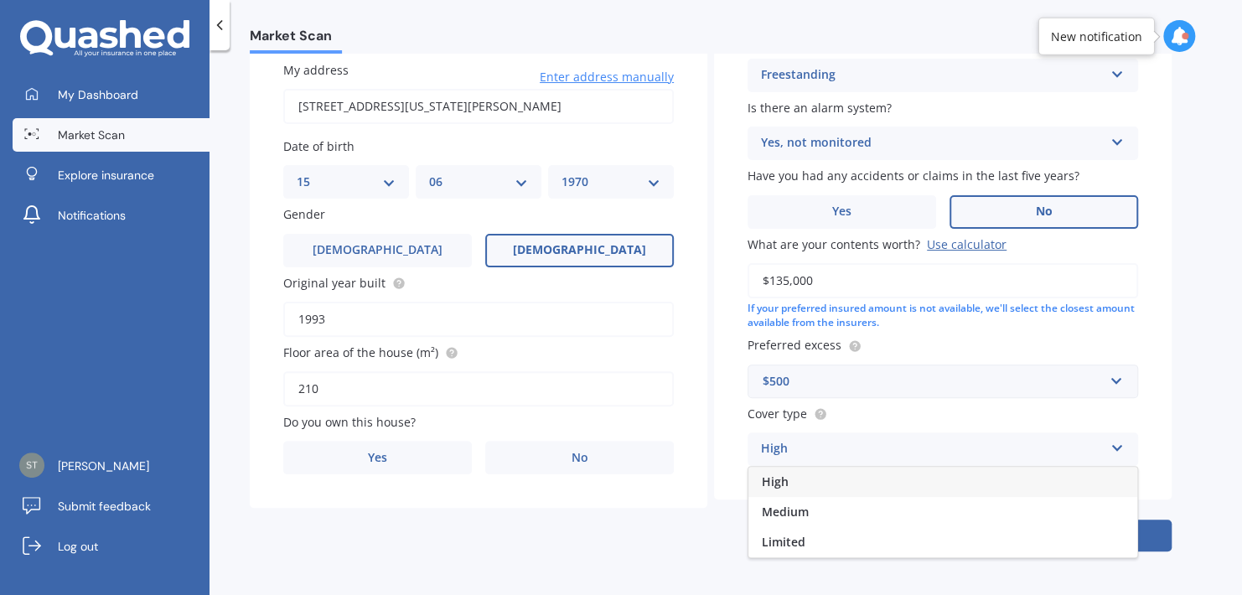
click at [793, 479] on div "High" at bounding box center [943, 482] width 389 height 30
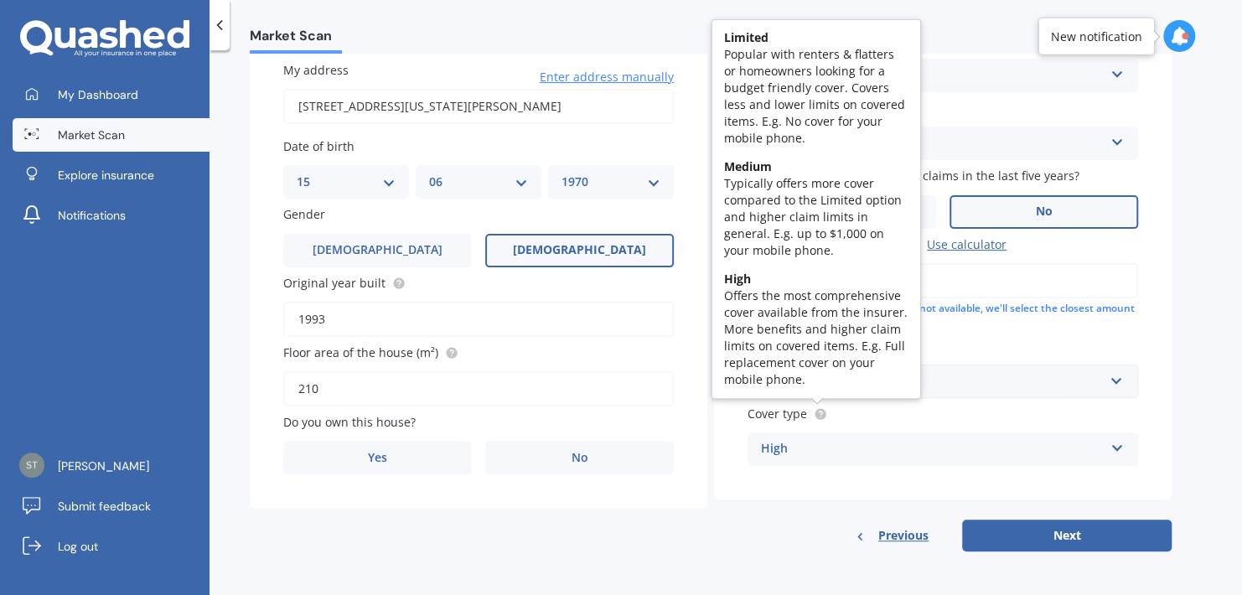
click at [822, 414] on circle at bounding box center [820, 413] width 11 height 11
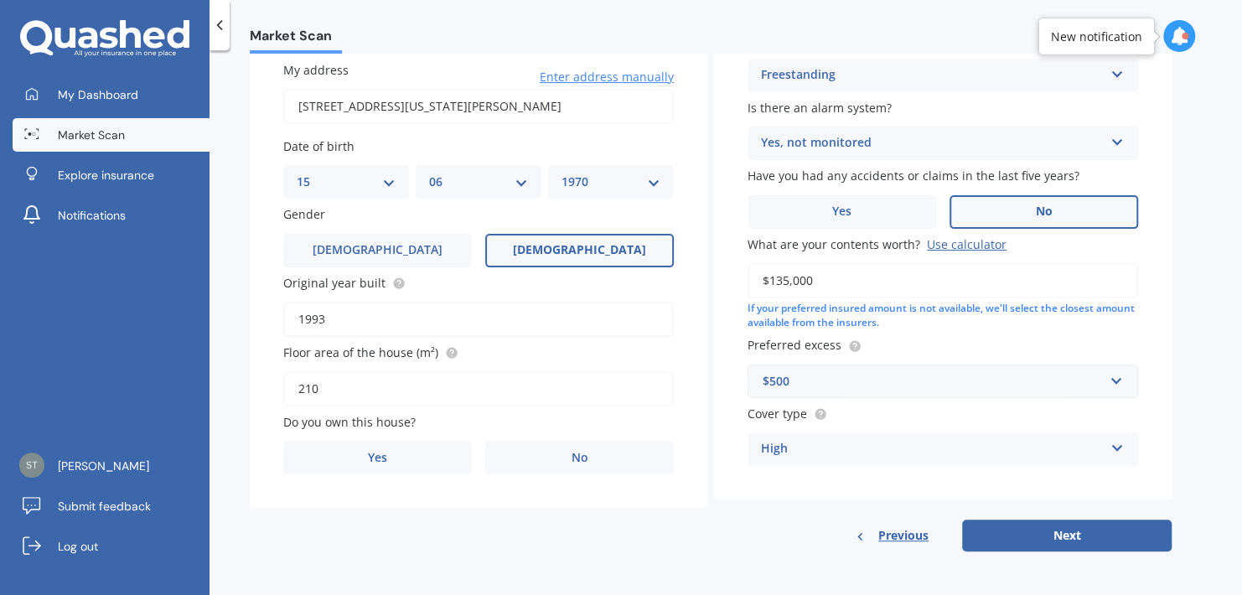
click at [303, 388] on input "210" at bounding box center [478, 388] width 391 height 35
click at [417, 467] on label "Yes" at bounding box center [377, 458] width 189 height 34
click at [0, 0] on input "Yes" at bounding box center [0, 0] width 0 height 0
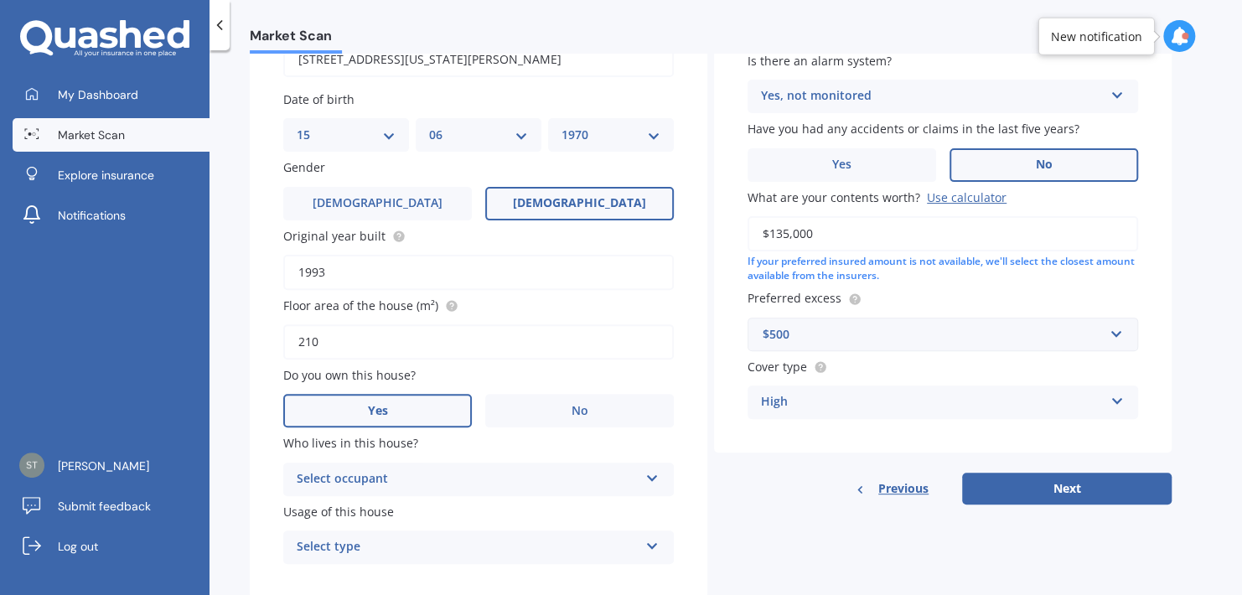
scroll to position [229, 0]
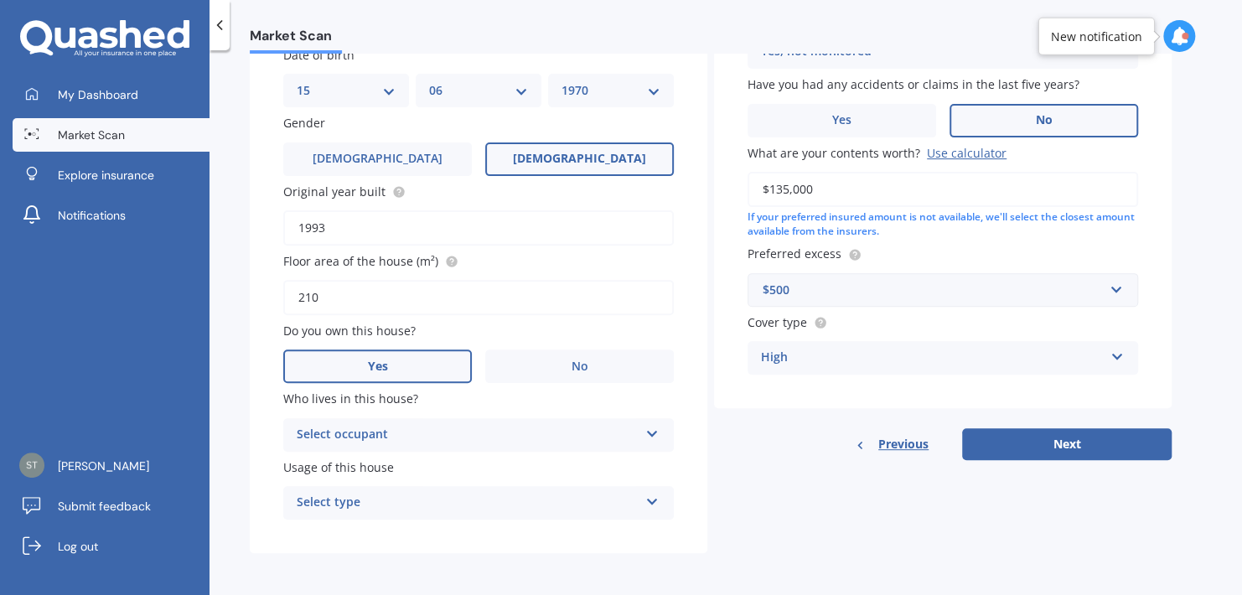
click at [649, 435] on icon at bounding box center [652, 431] width 14 height 12
click at [343, 464] on div "Owner" at bounding box center [478, 468] width 389 height 30
click at [653, 503] on icon at bounding box center [652, 499] width 14 height 12
click at [333, 535] on span "Permanent" at bounding box center [330, 535] width 64 height 16
drag, startPoint x: 778, startPoint y: 189, endPoint x: 786, endPoint y: 186, distance: 9.0
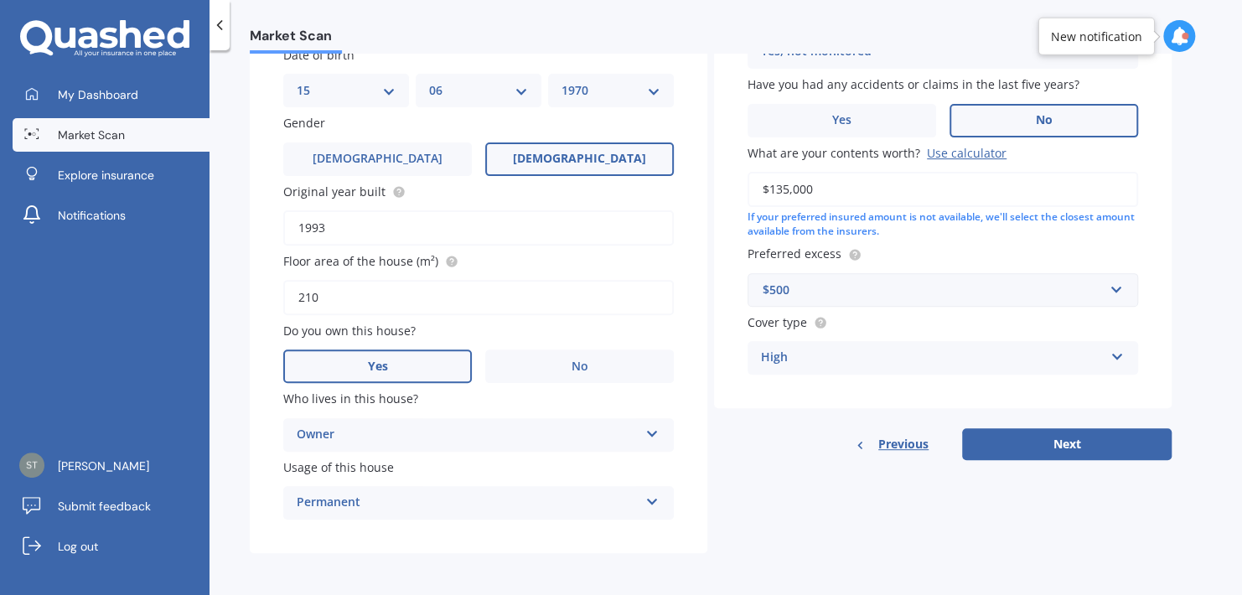
click at [786, 186] on input "$135,000" at bounding box center [943, 189] width 391 height 35
type input "$140,000"
click at [1189, 195] on div "Market Scan Contents Market Scan 50 % Let's get to know you and see how we can …" at bounding box center [726, 326] width 1033 height 545
drag, startPoint x: 340, startPoint y: 290, endPoint x: 261, endPoint y: 292, distance: 78.8
click at [261, 292] on div "My address [STREET_ADDRESS][US_STATE][PERSON_NAME] Enter address manually Searc…" at bounding box center [479, 244] width 458 height 617
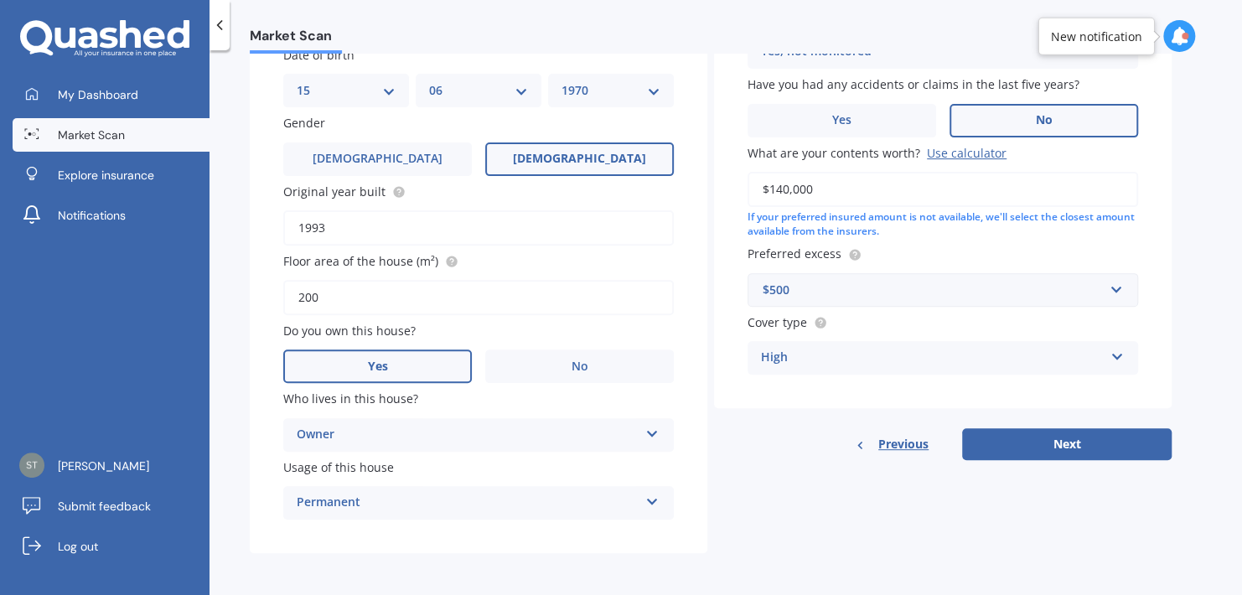
type input "200"
click at [522, 322] on label "Do you own this house?" at bounding box center [475, 331] width 384 height 18
drag, startPoint x: 347, startPoint y: 227, endPoint x: 281, endPoint y: 220, distance: 66.6
click at [281, 220] on div "My address [STREET_ADDRESS][US_STATE][PERSON_NAME] Enter address manually Searc…" at bounding box center [479, 244] width 458 height 617
type input "1992"
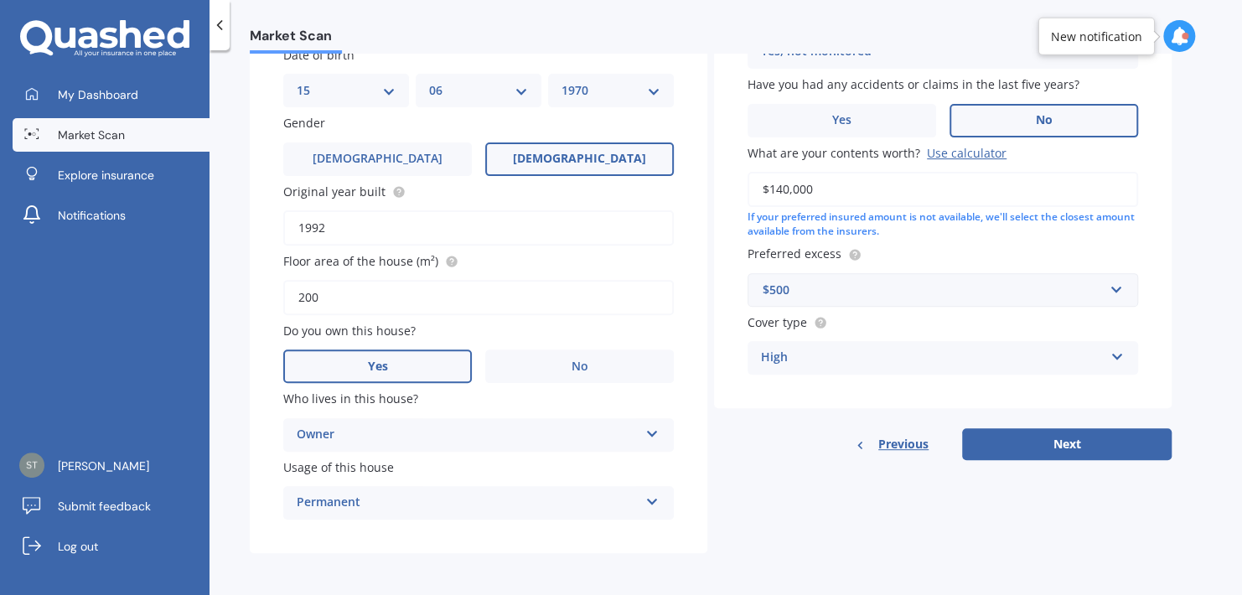
click at [690, 267] on div "My address [STREET_ADDRESS][US_STATE][PERSON_NAME] Enter address manually Searc…" at bounding box center [479, 244] width 458 height 617
click at [1075, 441] on button "Next" at bounding box center [1067, 444] width 210 height 32
select select "15"
select select "06"
select select "1970"
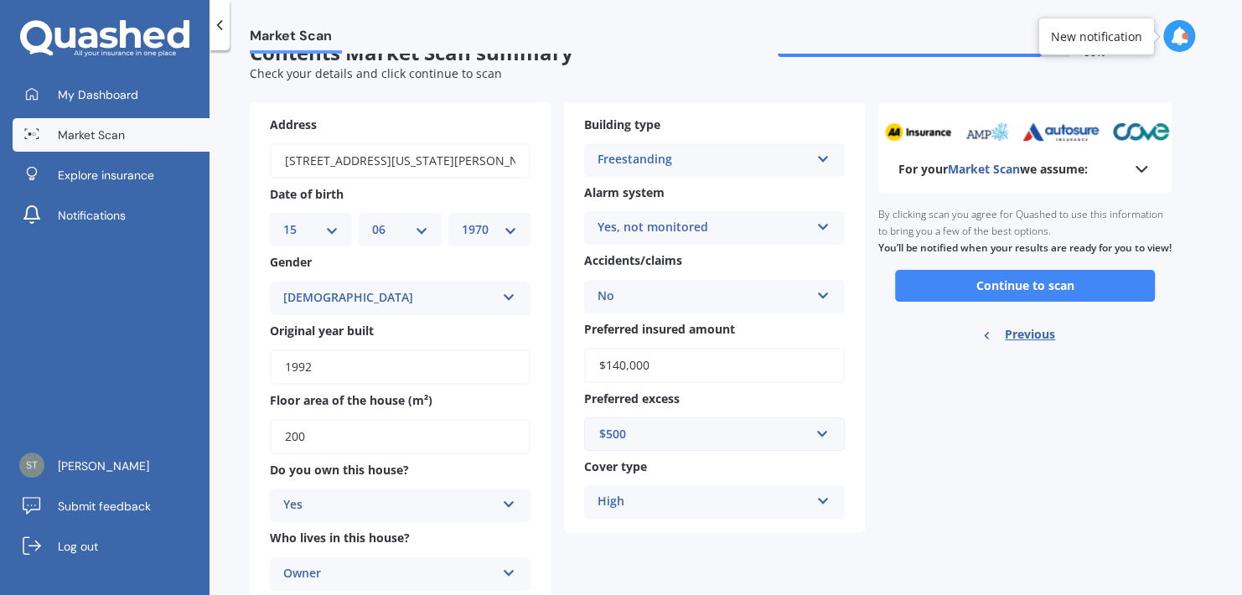
scroll to position [0, 0]
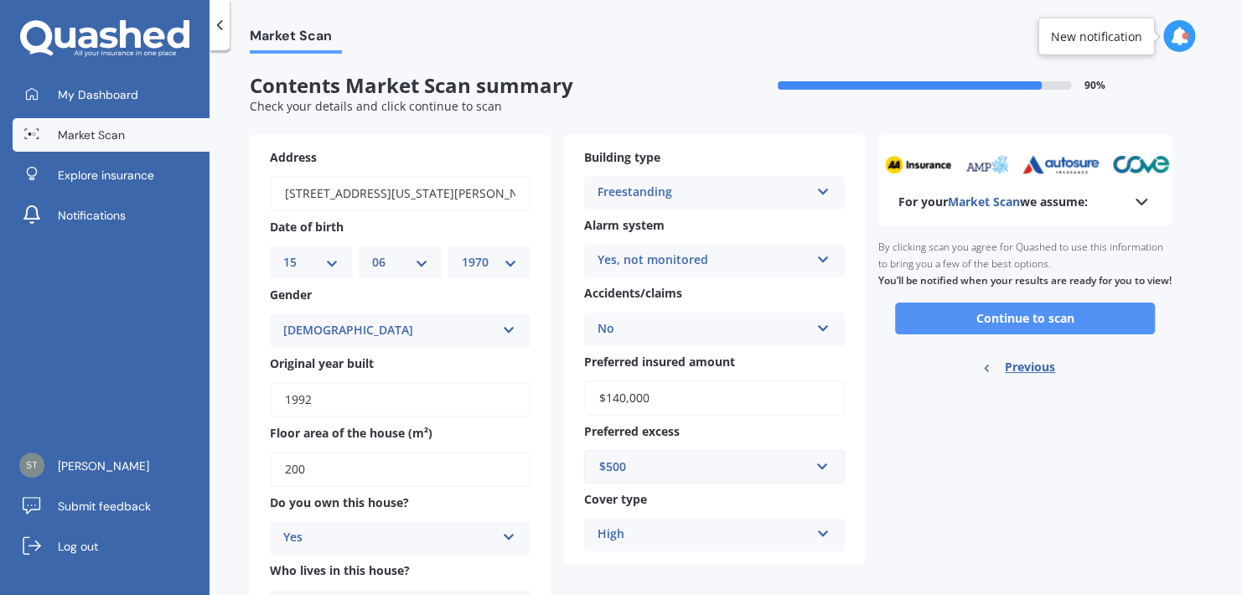
click at [1067, 326] on button "Continue to scan" at bounding box center [1025, 319] width 260 height 32
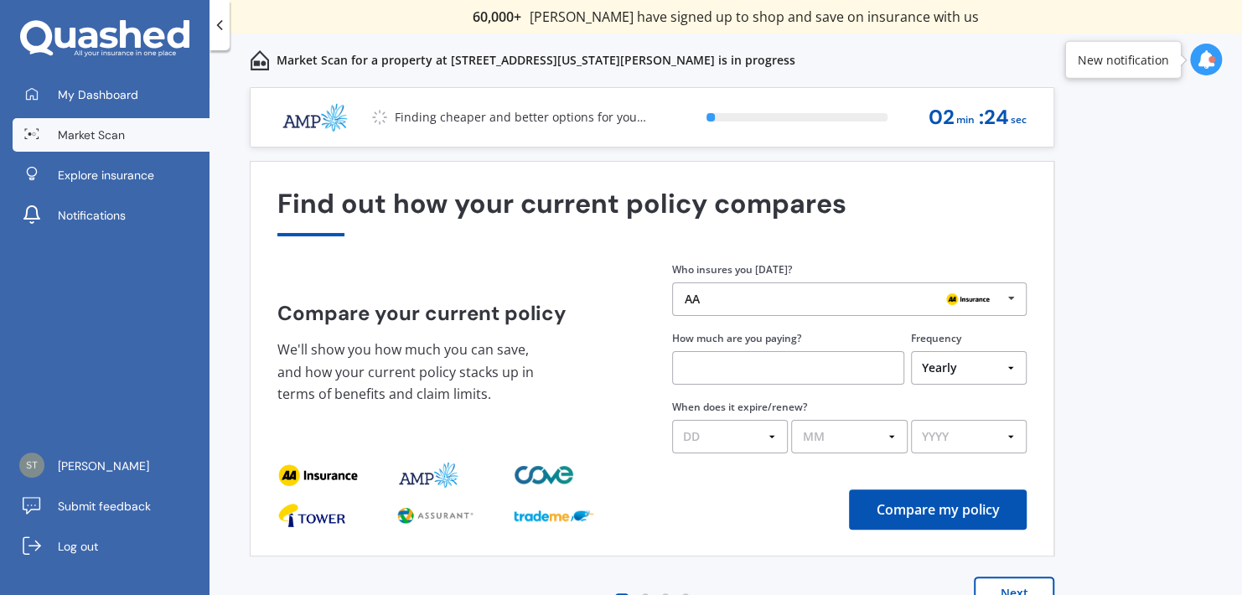
click at [1016, 298] on icon at bounding box center [1010, 298] width 25 height 31
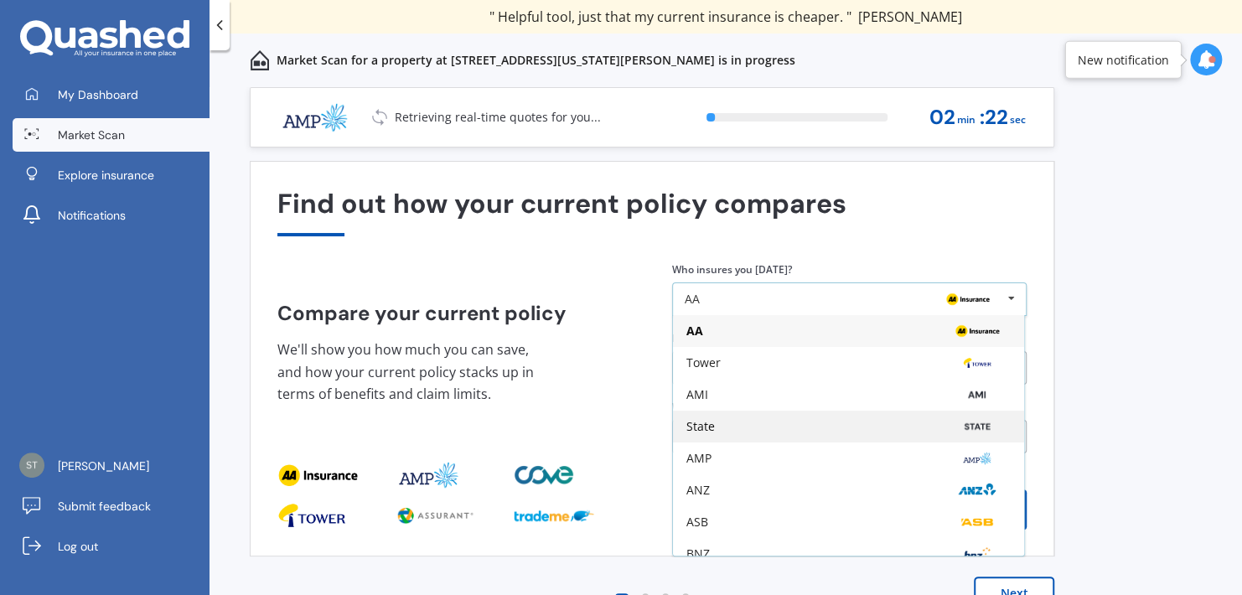
click at [725, 426] on div "State" at bounding box center [849, 426] width 324 height 13
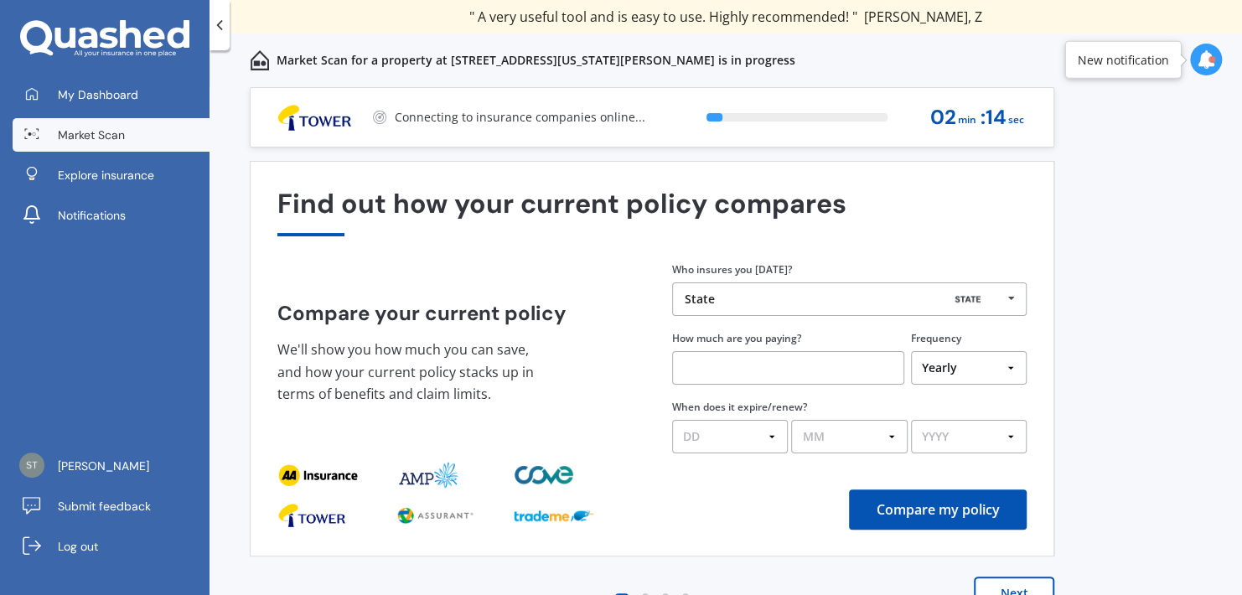
click at [682, 367] on input "text" at bounding box center [788, 368] width 232 height 34
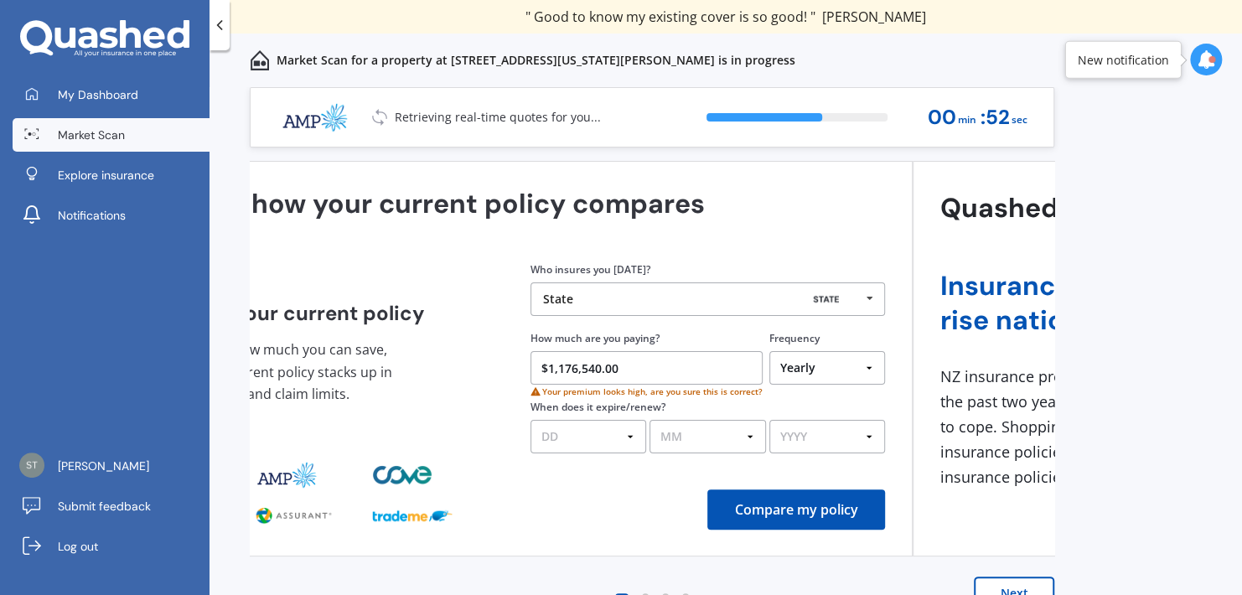
drag, startPoint x: 776, startPoint y: 365, endPoint x: 635, endPoint y: 351, distance: 142.3
click at [635, 351] on input "$1,176,540.00" at bounding box center [647, 368] width 232 height 34
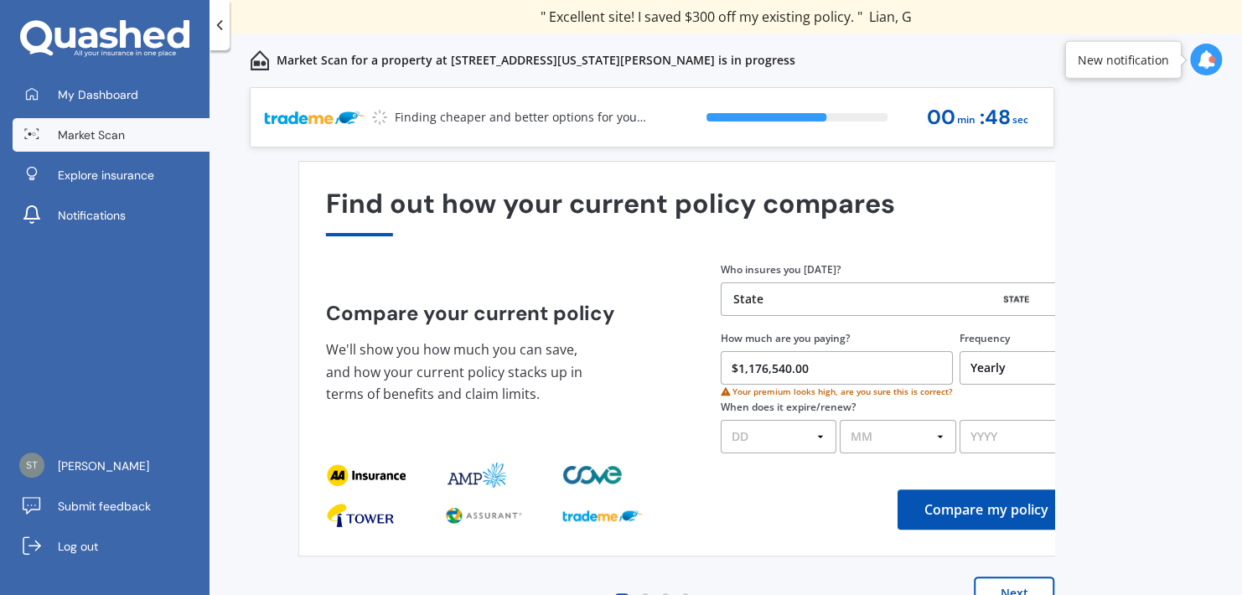
drag, startPoint x: 685, startPoint y: 368, endPoint x: 823, endPoint y: 367, distance: 138.3
click at [823, 367] on input "$1,176,540.00" at bounding box center [837, 368] width 232 height 34
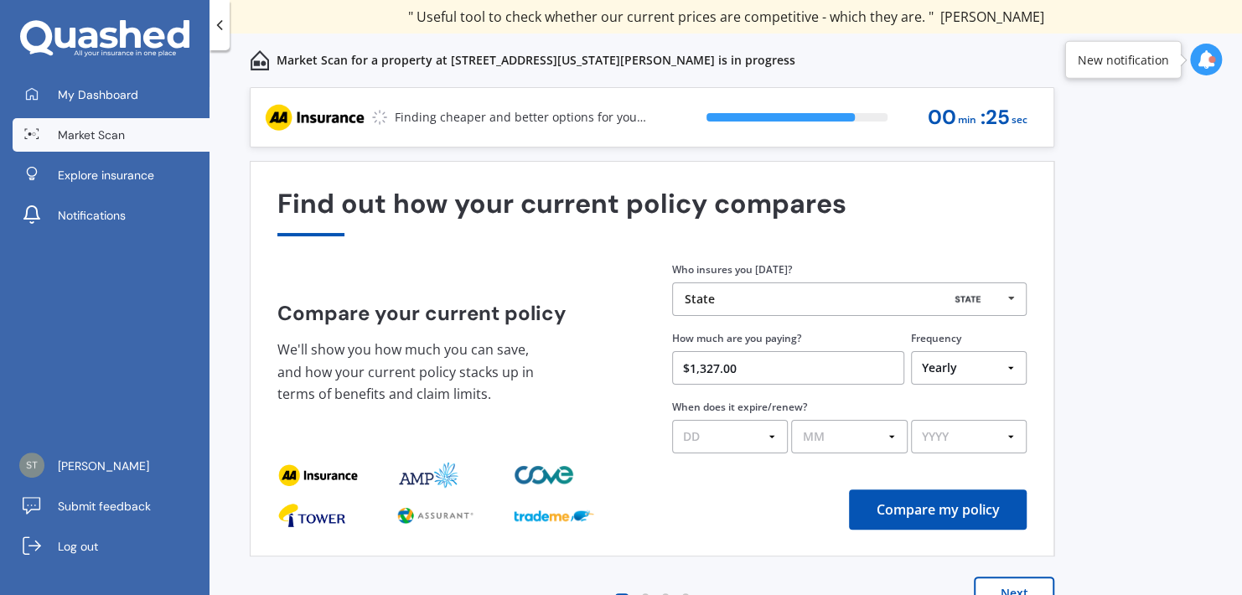
type input "$1,327.00"
click at [769, 433] on select "DD 01 02 03 04 05 06 07 08 09 10 11 12 13 14 15 16 17 18 19 20 21 22 23 24 25 2…" at bounding box center [730, 437] width 116 height 34
select select "25"
click at [672, 420] on select "DD 01 02 03 04 05 06 07 08 09 10 11 12 13 14 15 16 17 18 19 20 21 22 23 24 25 2…" at bounding box center [730, 437] width 116 height 34
click at [903, 437] on select "MM 01 02 03 04 05 06 07 08 09 10 11 12" at bounding box center [849, 437] width 116 height 34
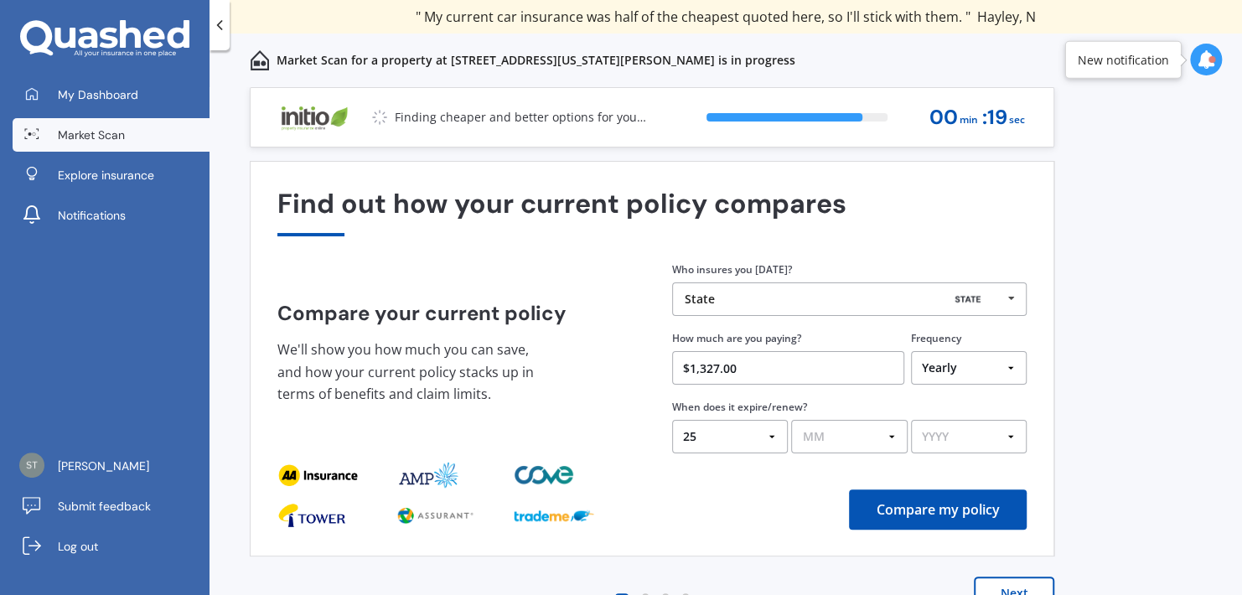
select select "08"
click at [791, 420] on select "MM 01 02 03 04 05 06 07 08 09 10 11 12" at bounding box center [849, 437] width 116 height 34
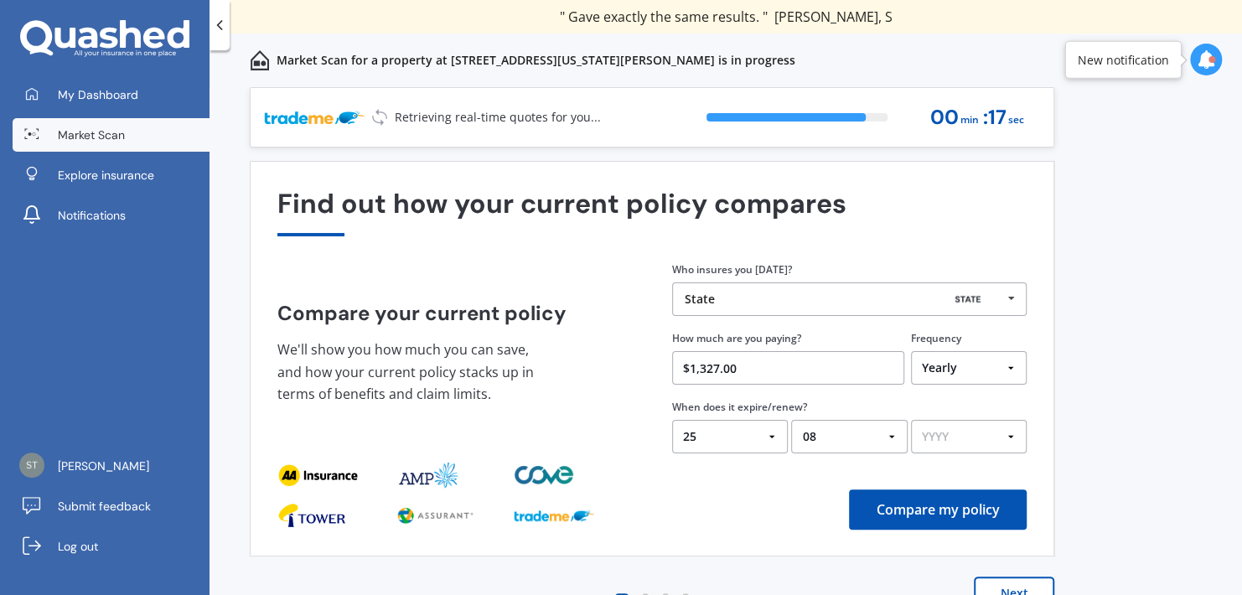
click at [1015, 438] on select "YYYY 2026 2025 2024" at bounding box center [969, 437] width 116 height 34
select select "2025"
click at [911, 420] on select "YYYY 2026 2025 2024" at bounding box center [969, 437] width 116 height 34
click at [896, 508] on button "Compare my policy" at bounding box center [938, 510] width 178 height 40
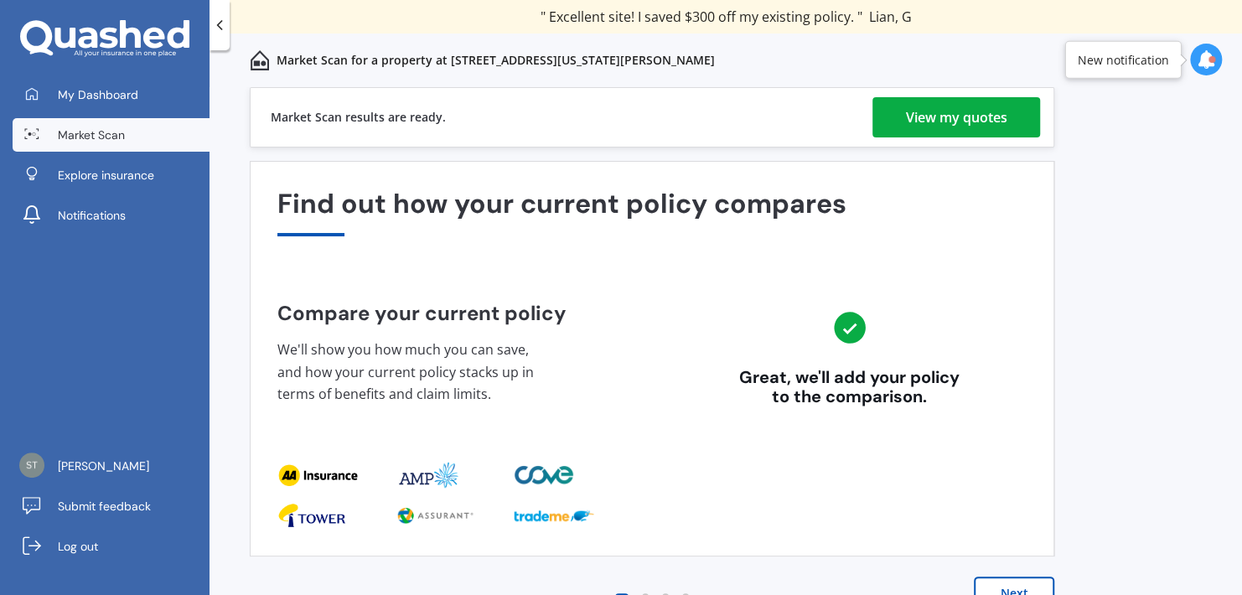
click at [1007, 122] on div "View my quotes" at bounding box center [956, 117] width 101 height 40
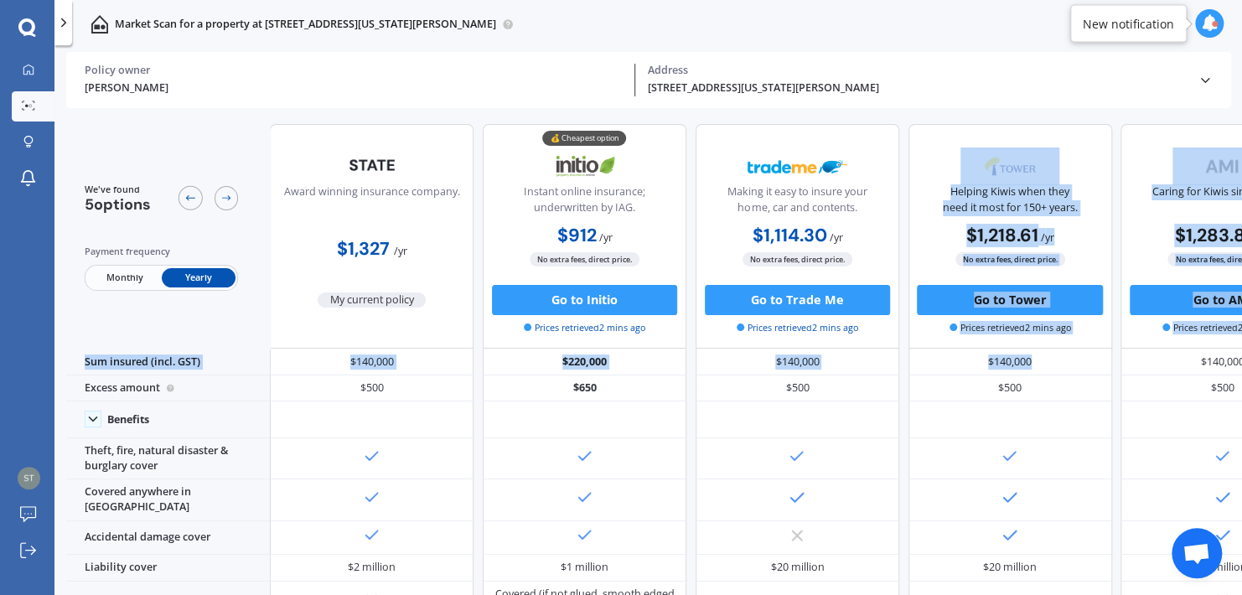
drag, startPoint x: 1060, startPoint y: 354, endPoint x: 857, endPoint y: 347, distance: 203.0
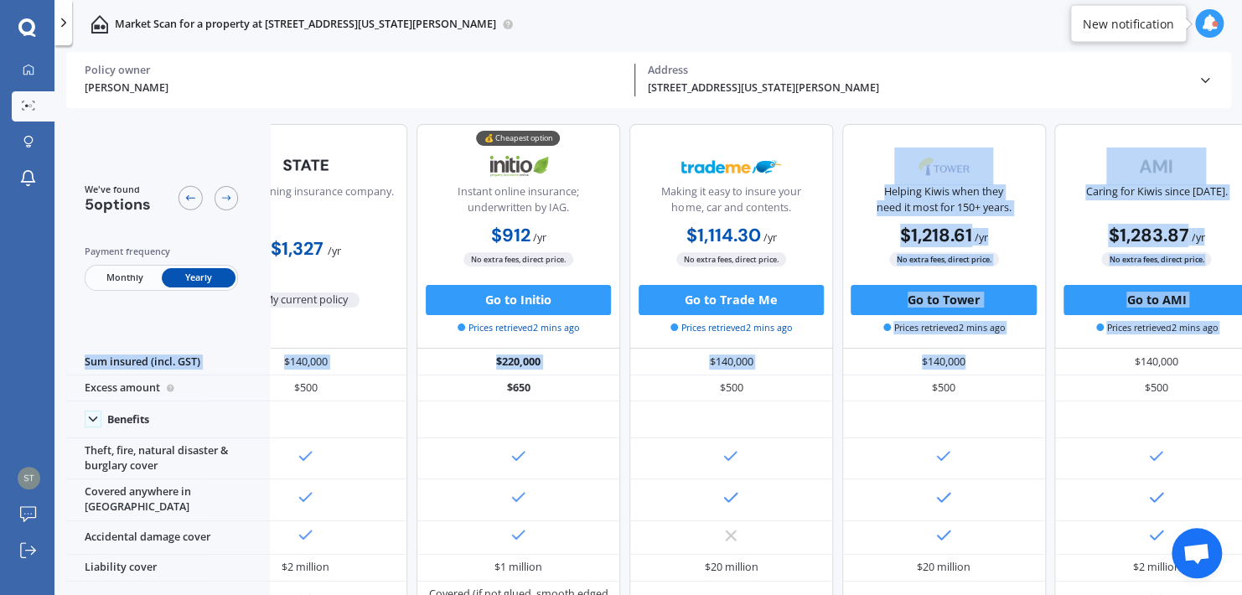
scroll to position [0, 101]
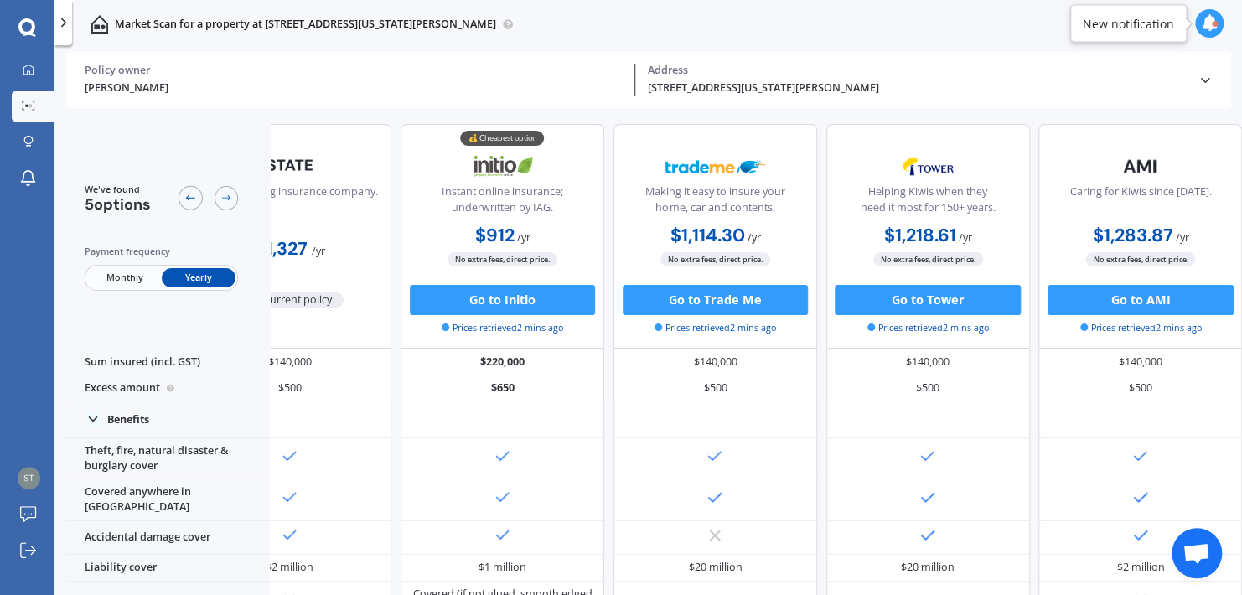
click at [1003, 79] on div "[STREET_ADDRESS][US_STATE][PERSON_NAME] Address" at bounding box center [916, 80] width 563 height 32
